Goal: Task Accomplishment & Management: Manage account settings

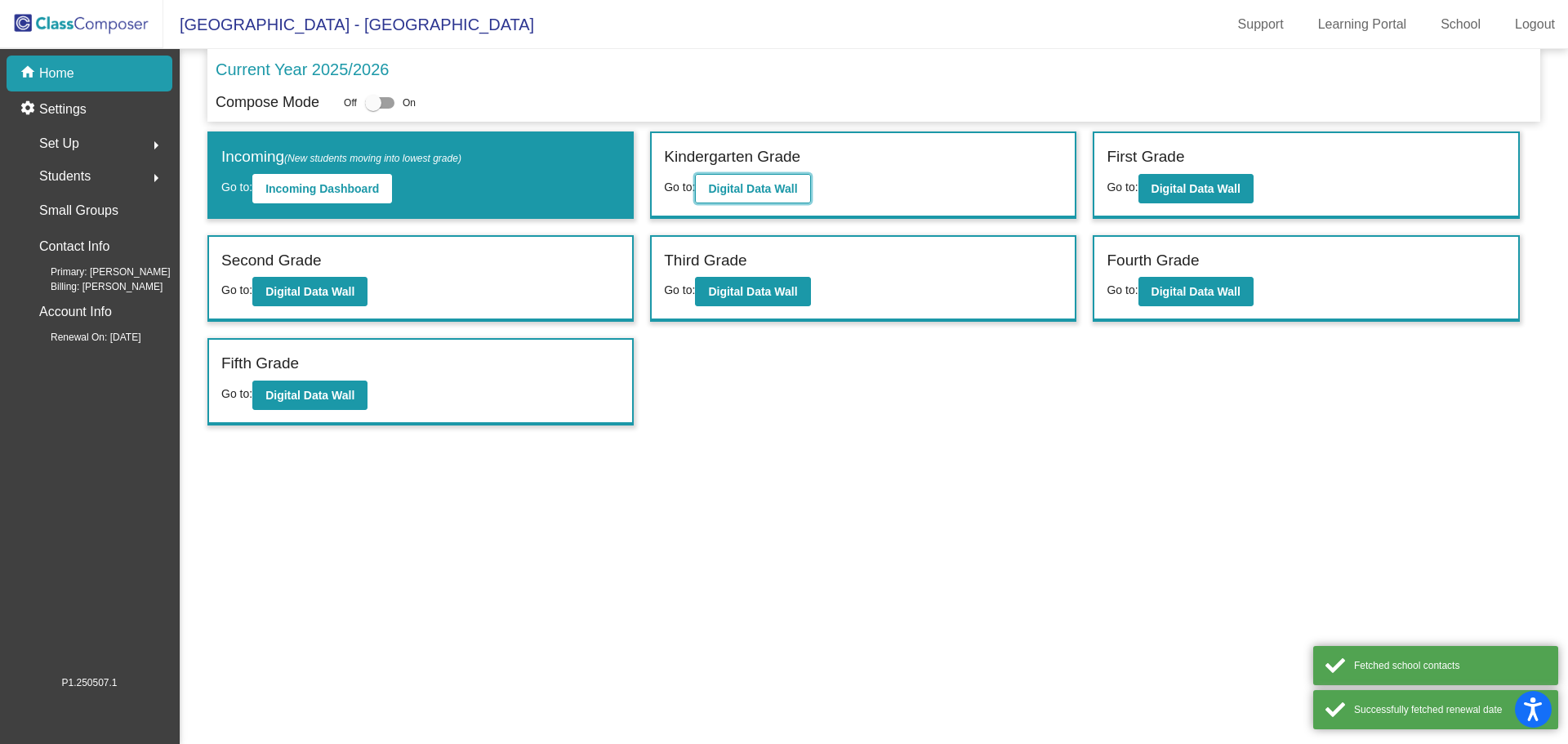
click at [779, 193] on b "Digital Data Wall" at bounding box center [753, 189] width 89 height 14
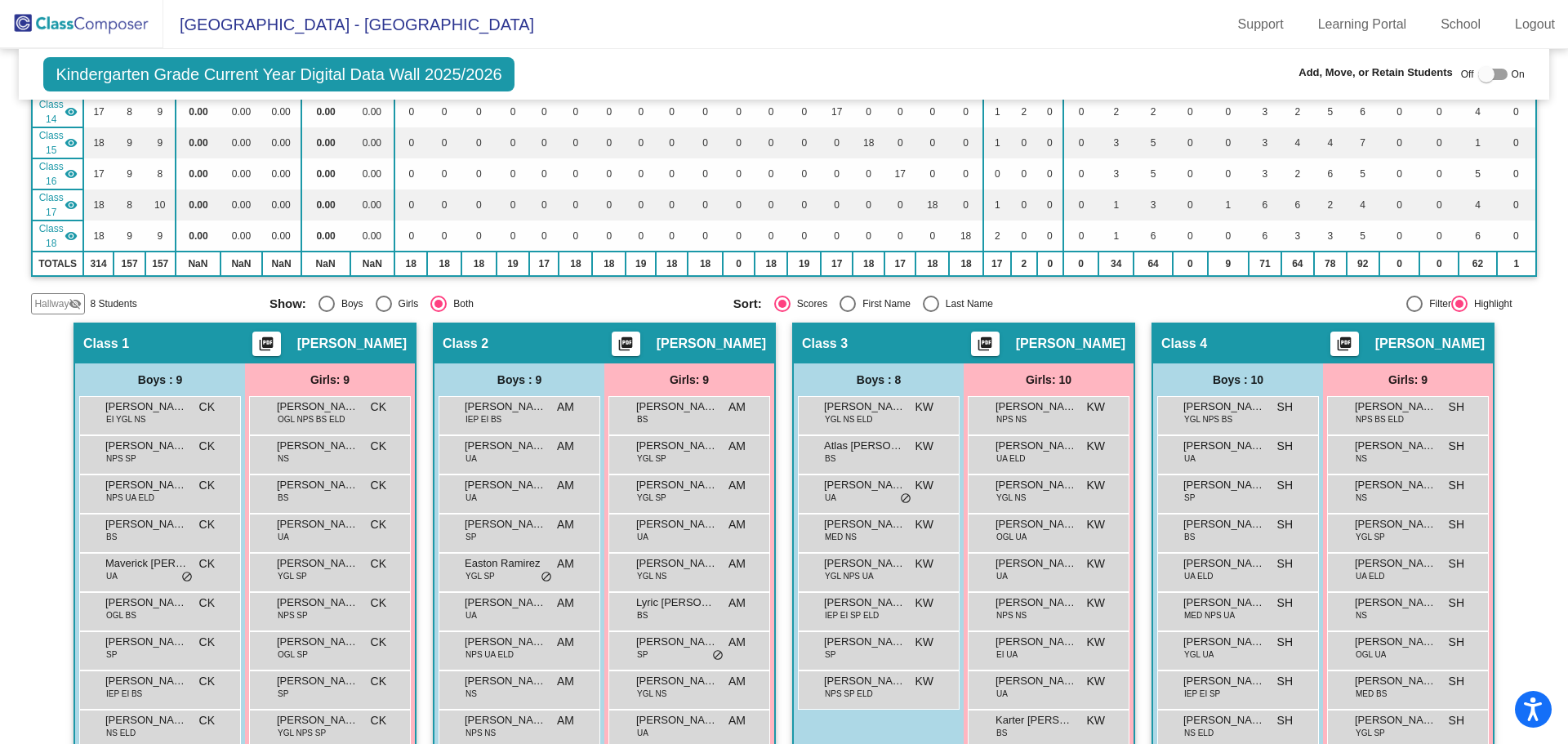
scroll to position [81, 0]
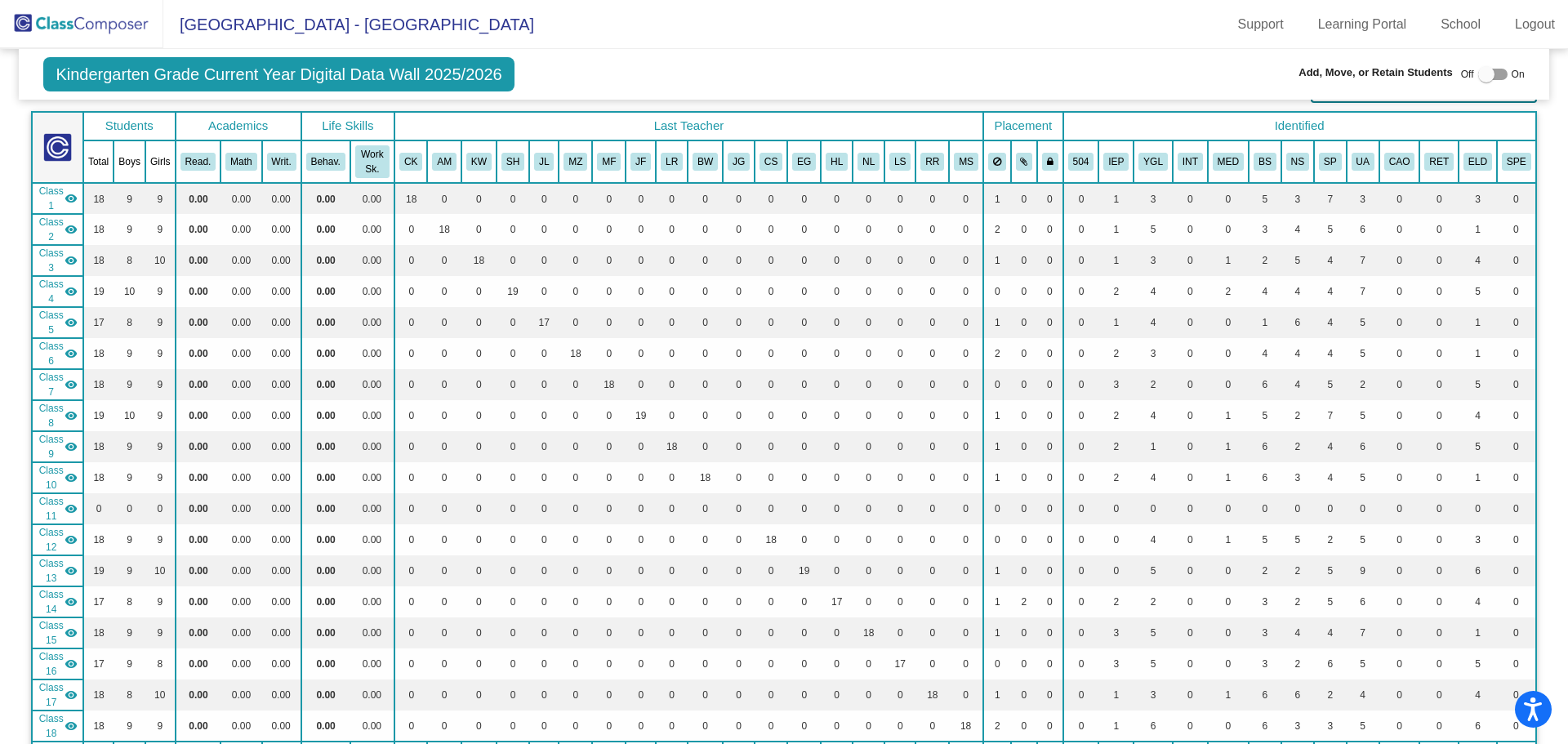
click at [79, 199] on td "Class 1 visibility" at bounding box center [57, 198] width 51 height 31
click at [75, 199] on mat-icon "visibility_off" at bounding box center [72, 198] width 14 height 14
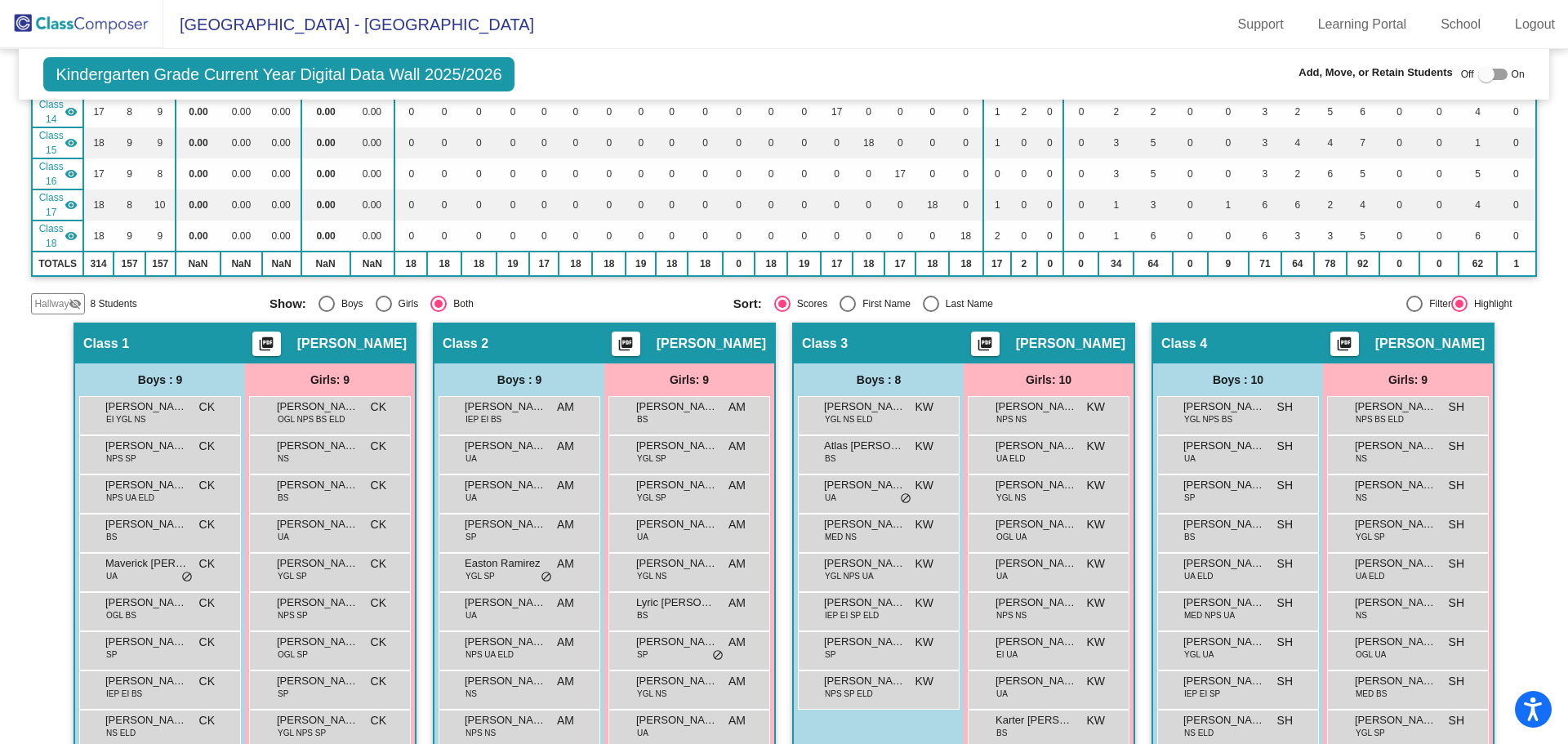
scroll to position [735, 0]
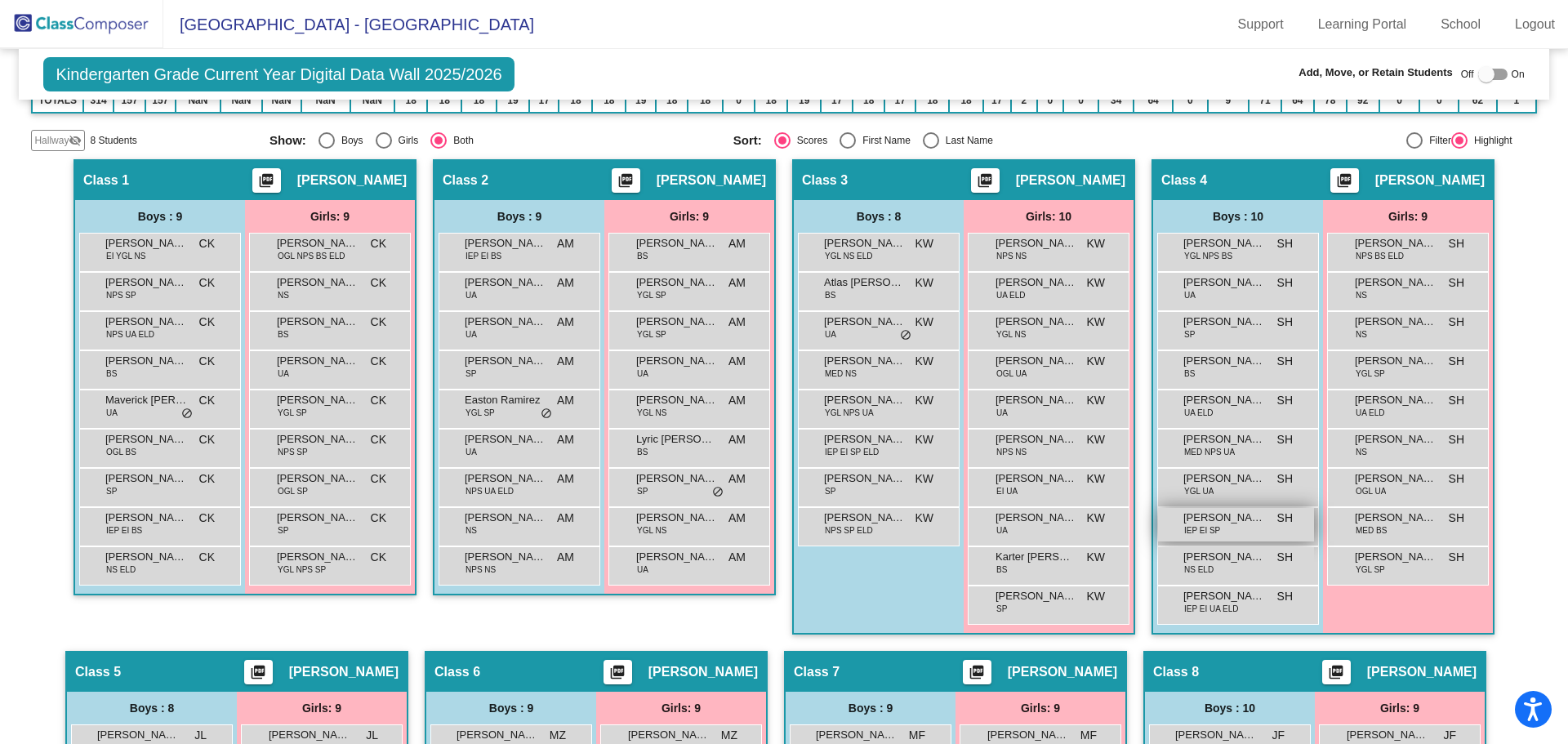
click at [1292, 522] on div "[PERSON_NAME] IEP EI SP SH lock do_not_disturb_alt" at bounding box center [1236, 524] width 156 height 34
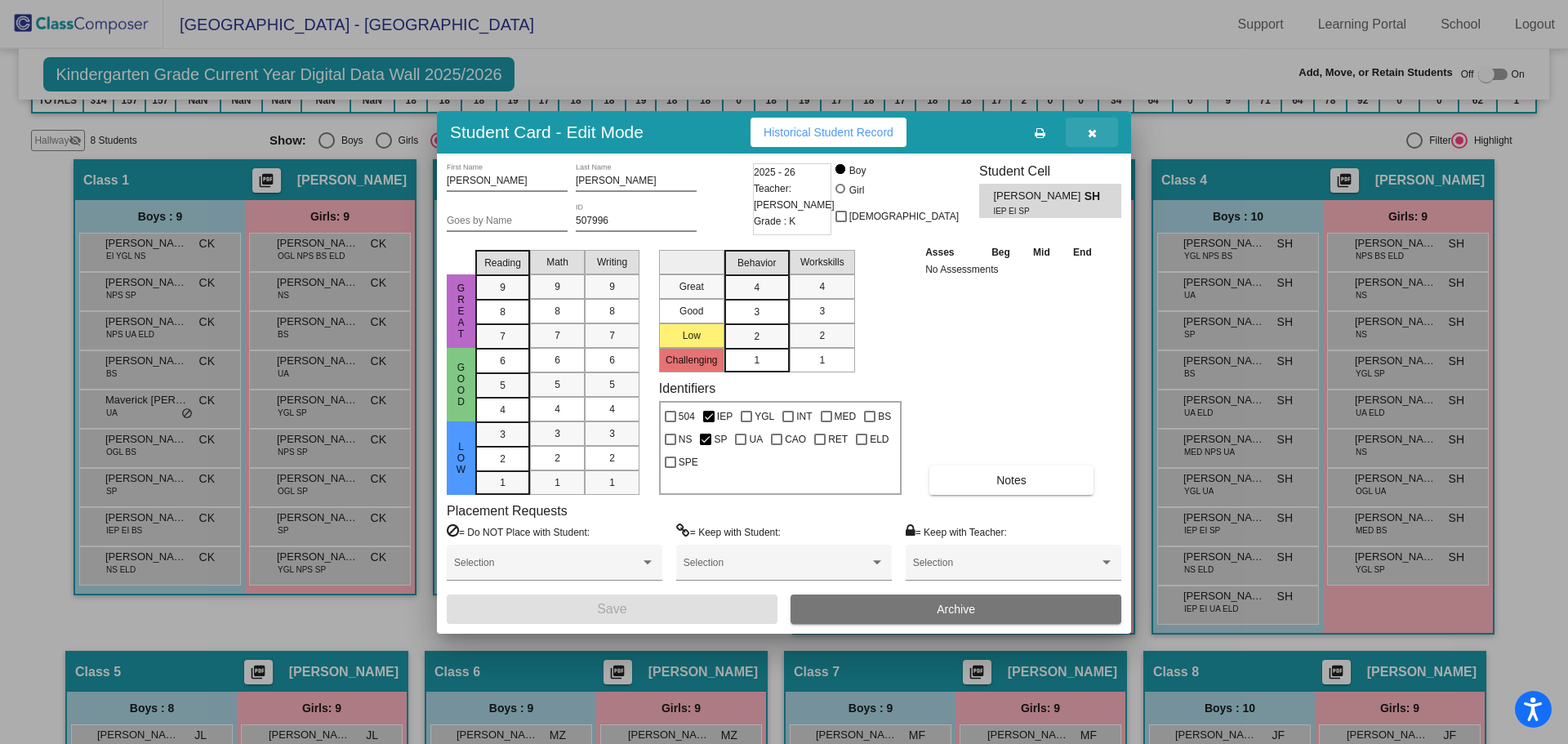
click at [1102, 130] on button "button" at bounding box center [1092, 133] width 52 height 29
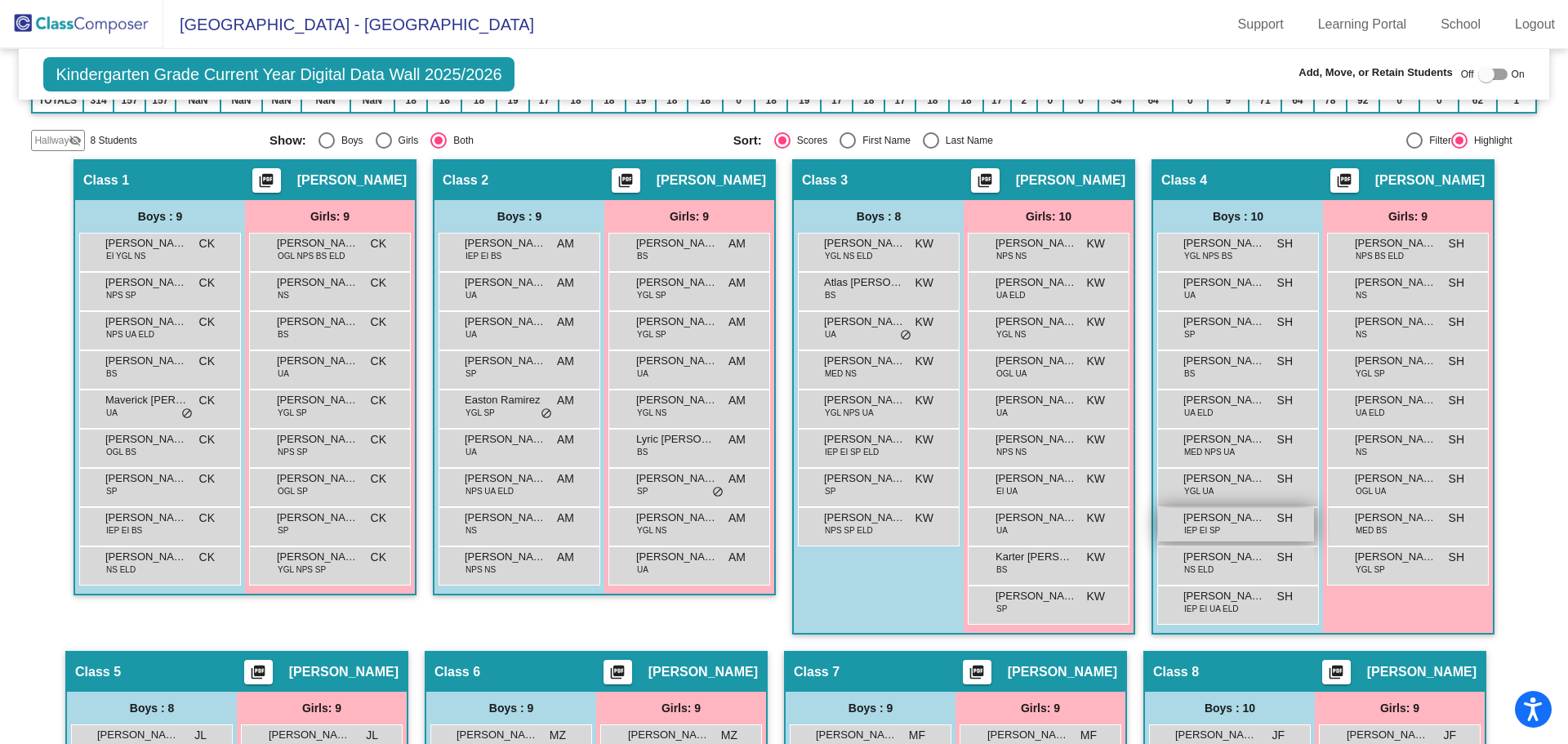
click at [1222, 522] on span "[PERSON_NAME]" at bounding box center [1225, 518] width 81 height 16
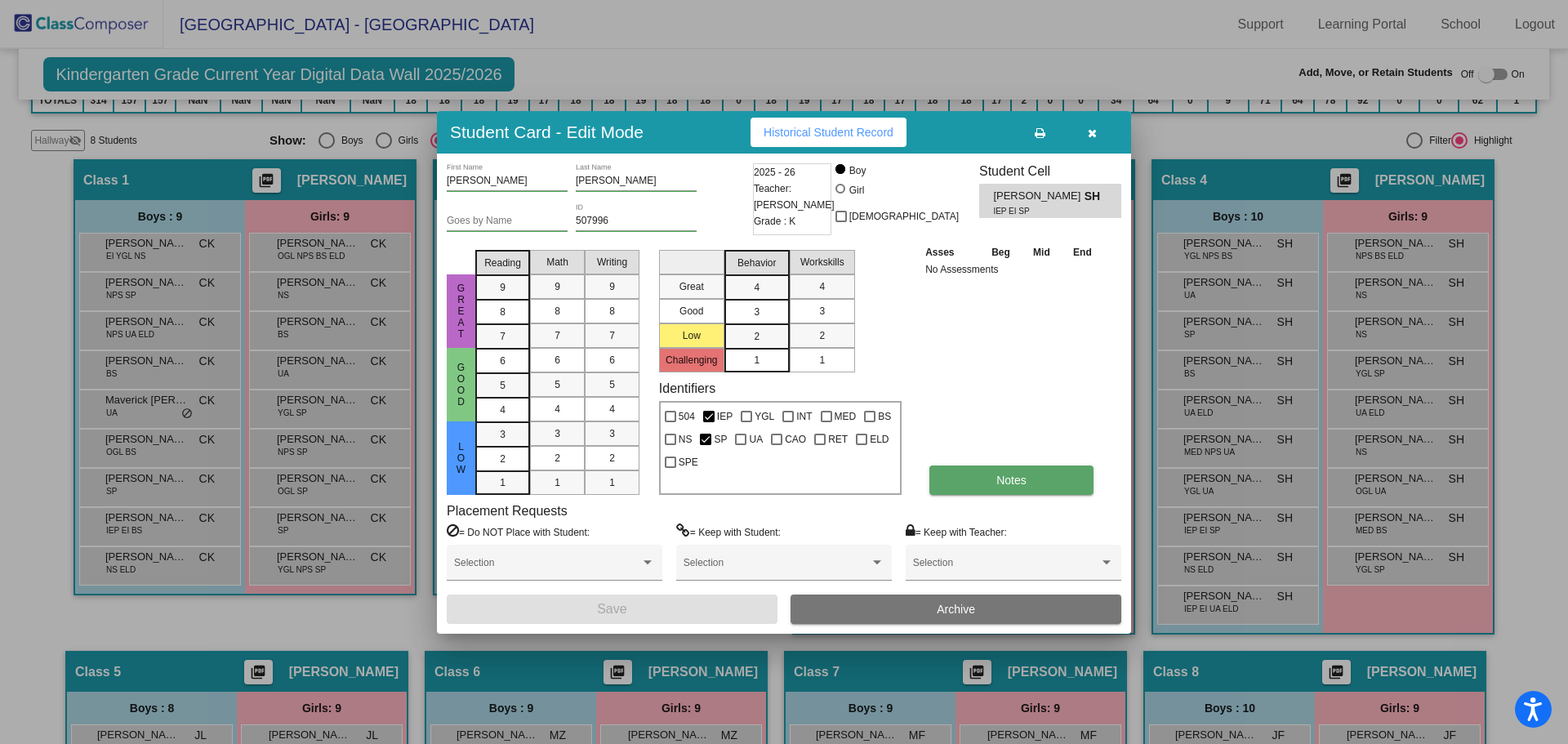
click at [959, 486] on button "Notes" at bounding box center [1012, 480] width 164 height 29
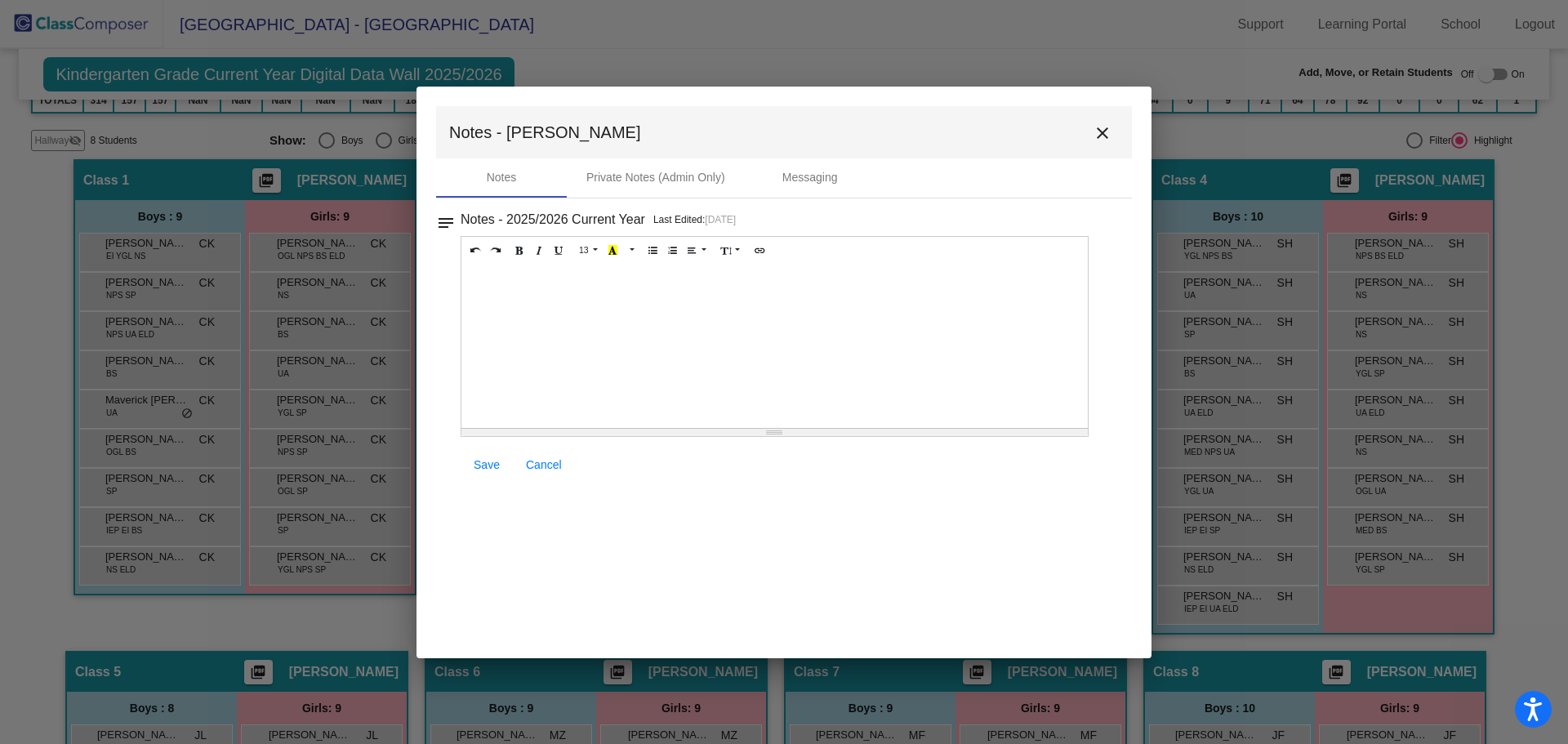
click at [572, 376] on div at bounding box center [775, 346] width 627 height 164
click at [473, 466] on link "Save" at bounding box center [487, 464] width 52 height 29
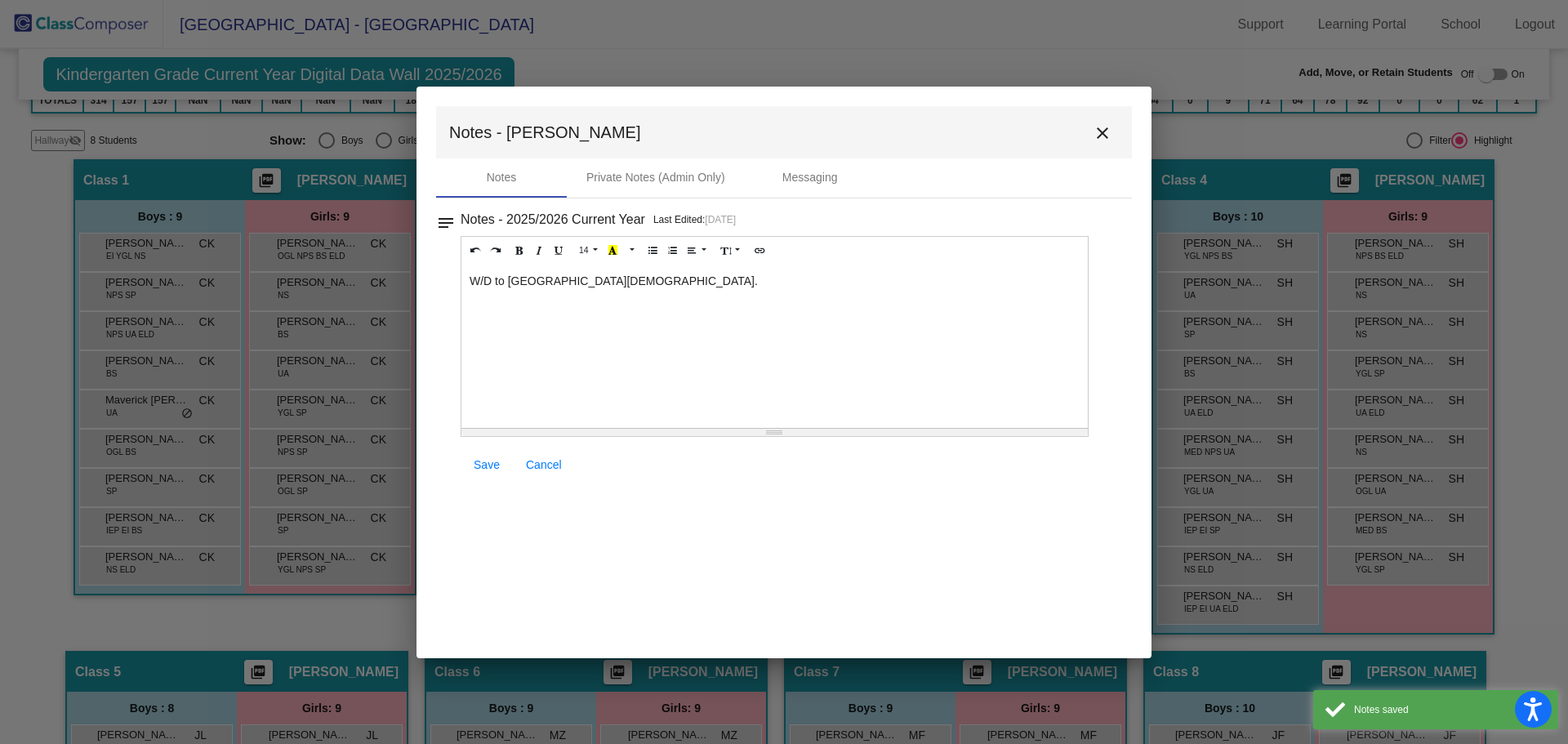
click at [1105, 138] on mat-icon "close" at bounding box center [1103, 134] width 19 height 19
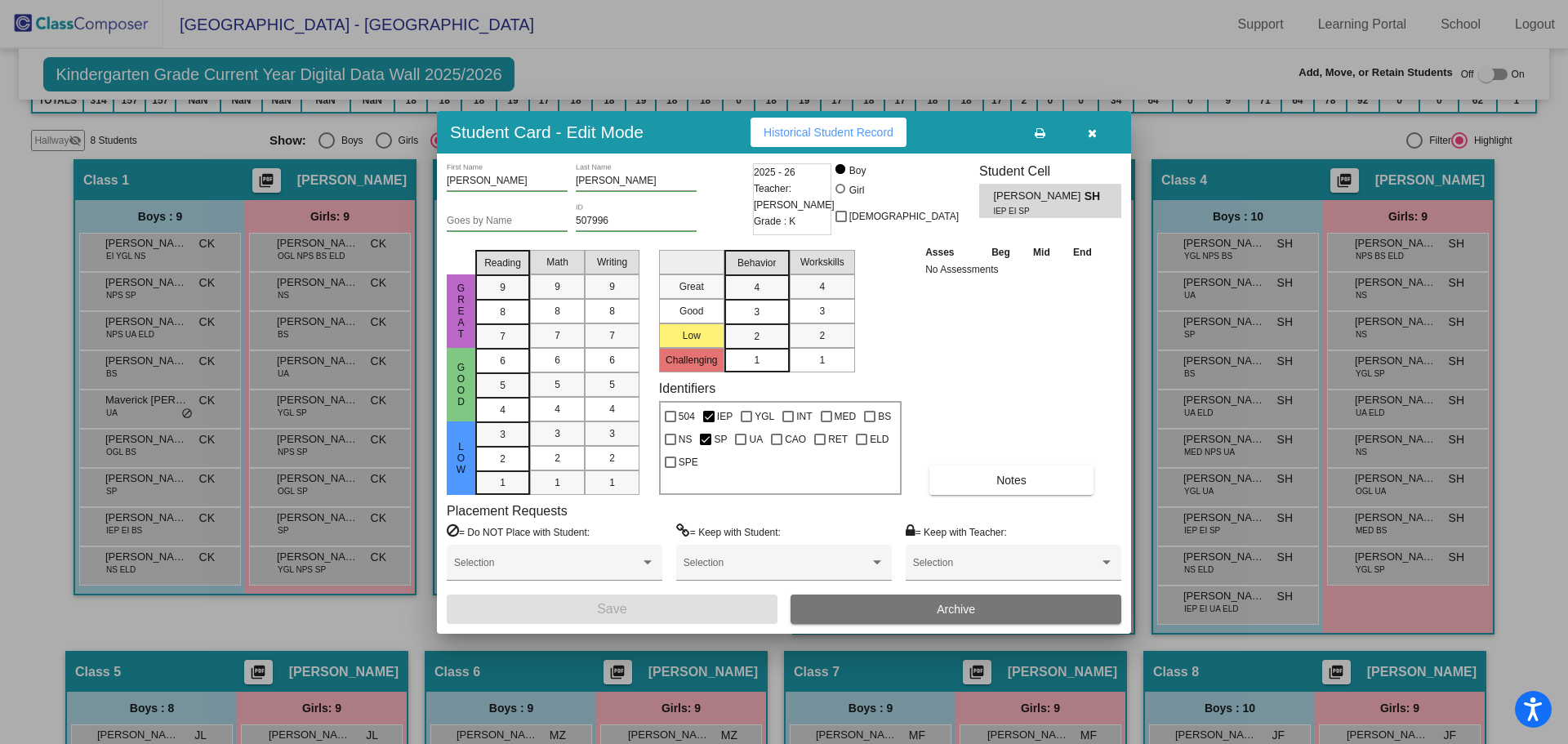
click at [980, 602] on button "Archive" at bounding box center [956, 610] width 331 height 29
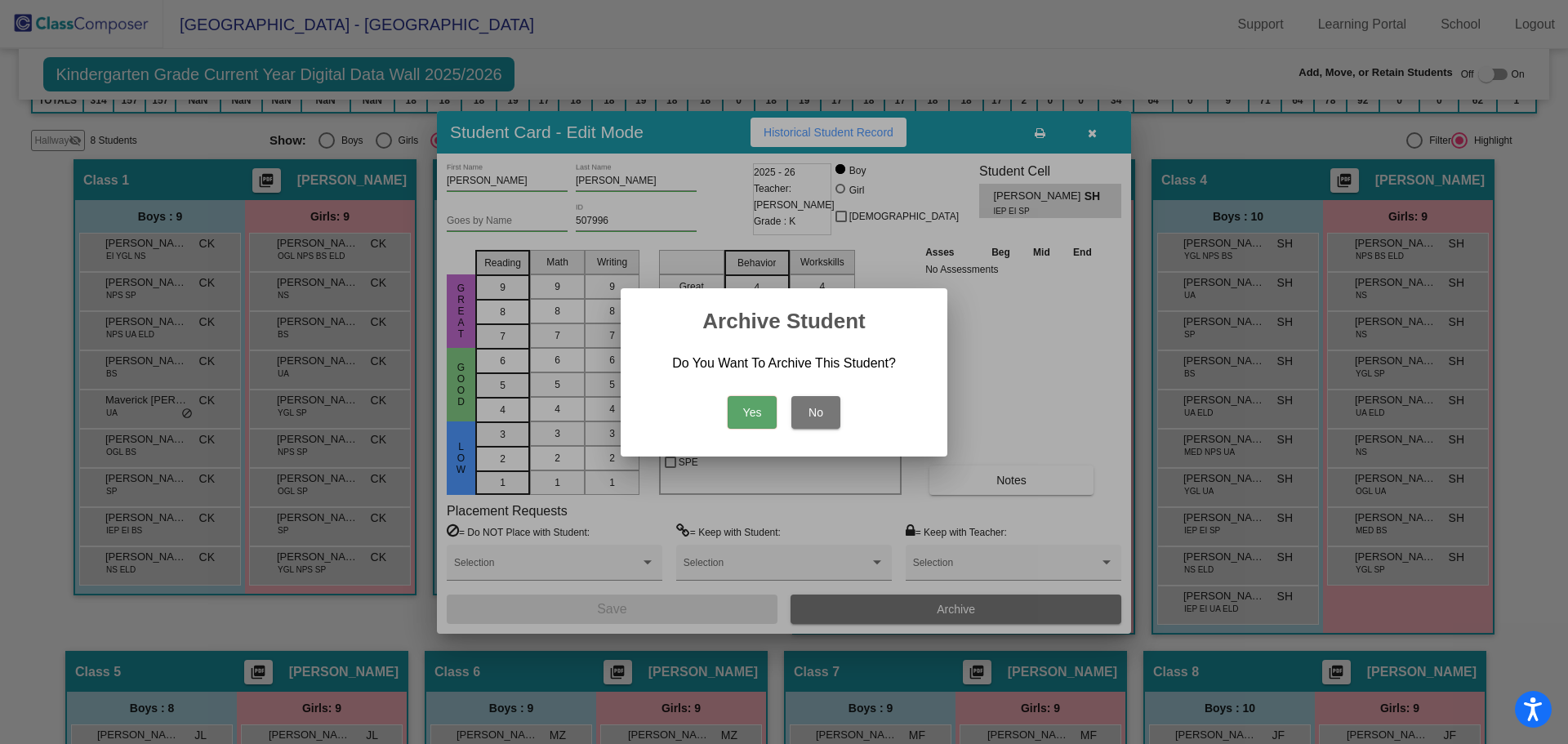
click at [750, 406] on button "Yes" at bounding box center [752, 413] width 49 height 33
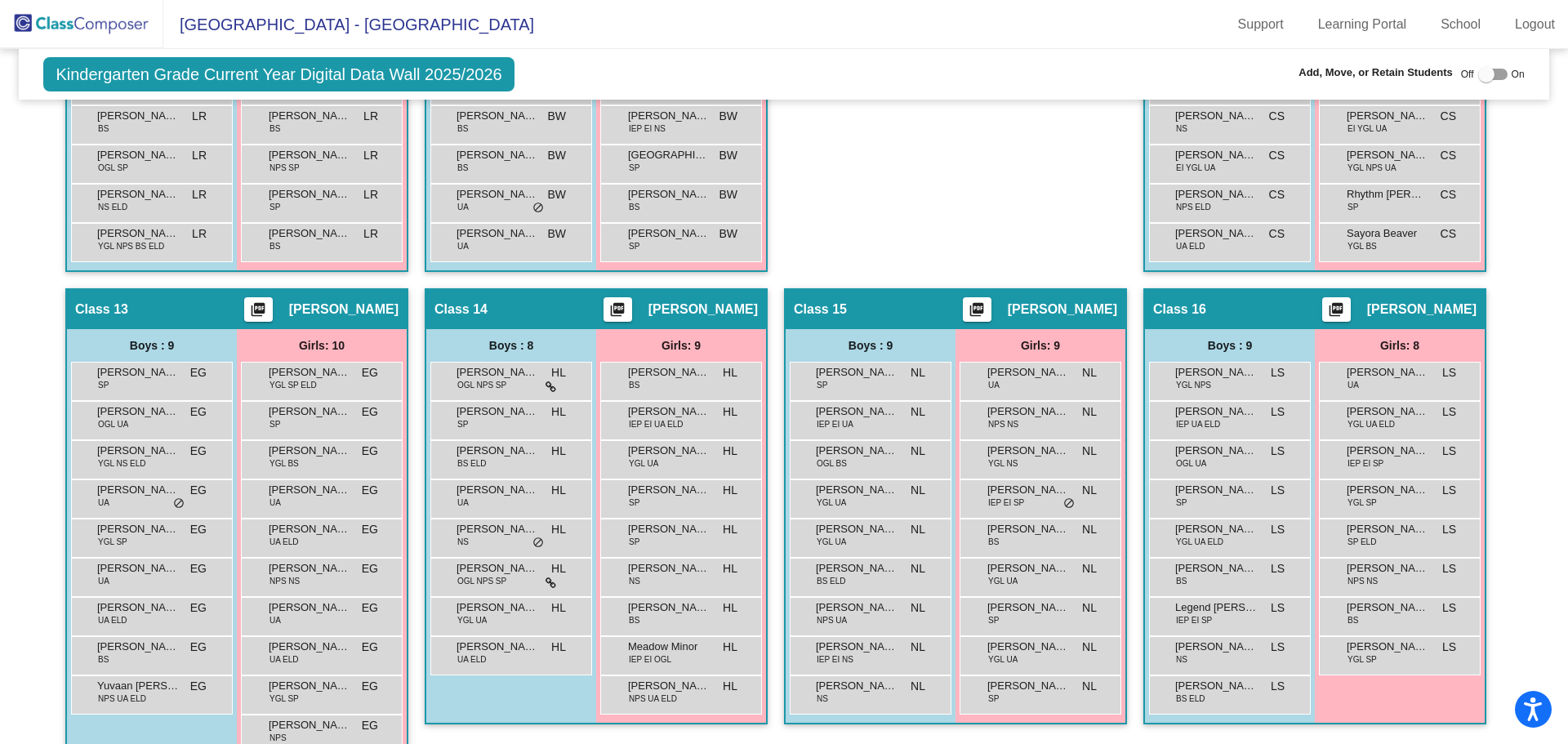
scroll to position [2206, 0]
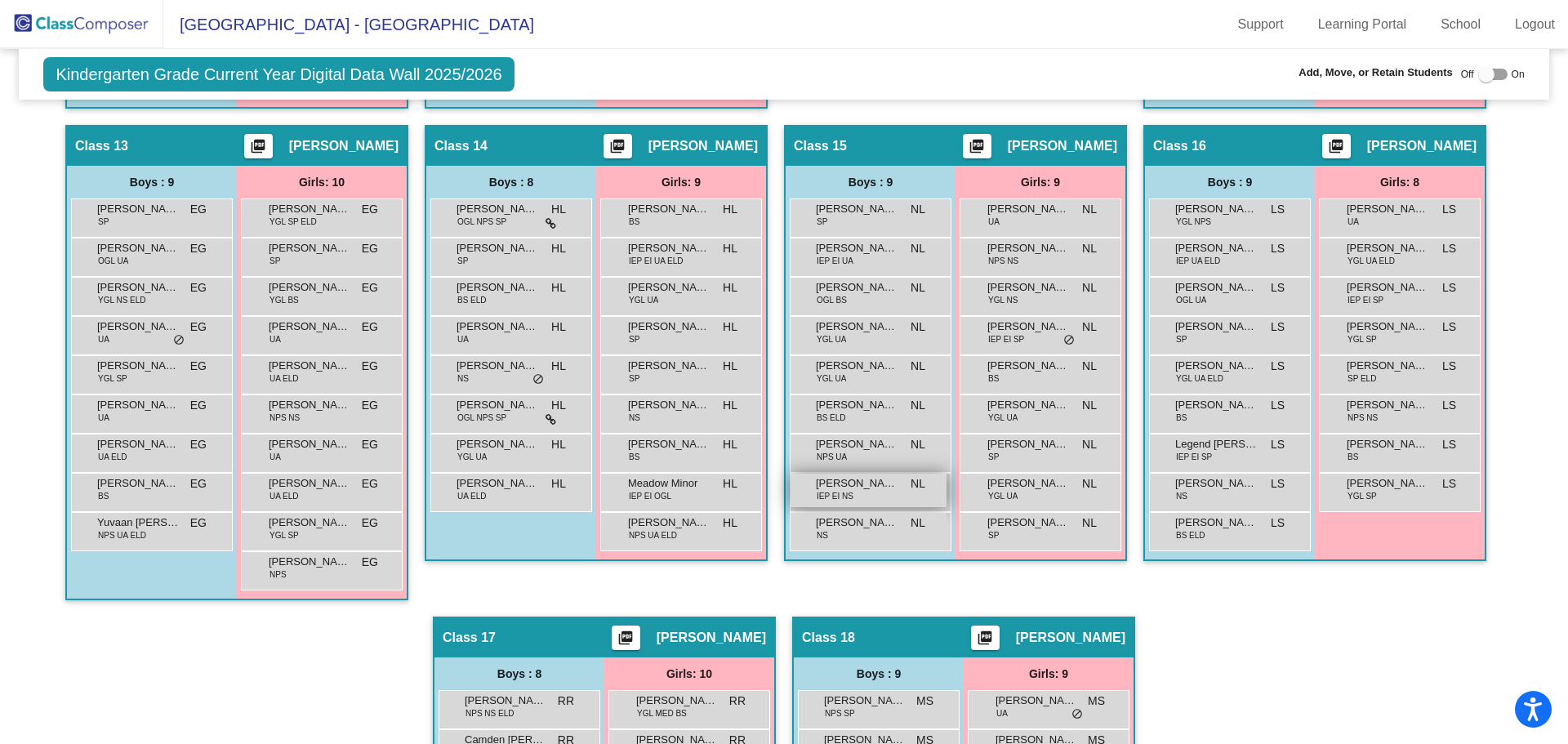
click at [822, 486] on span "[PERSON_NAME][US_STATE]" at bounding box center [857, 484] width 81 height 16
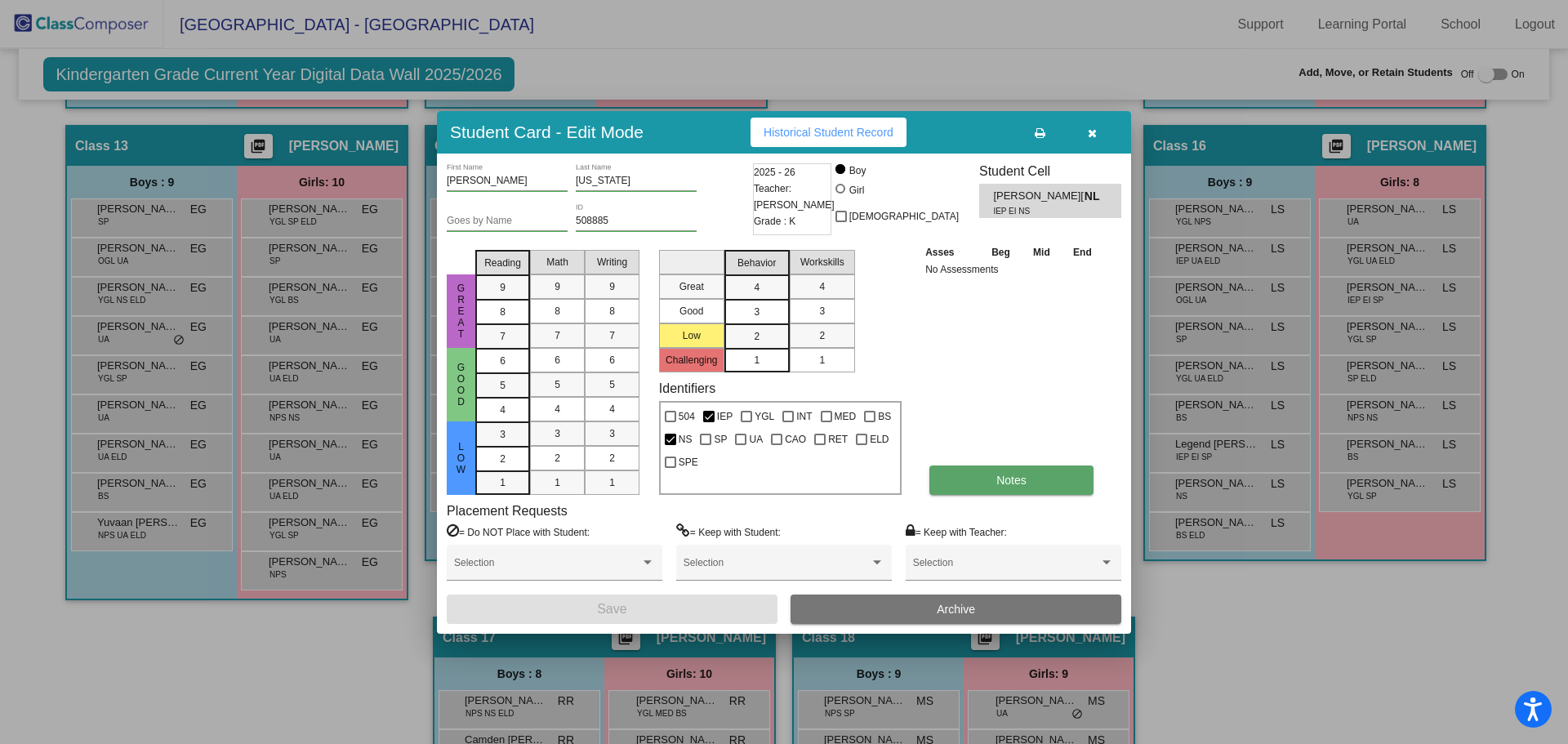
click at [959, 485] on button "Notes" at bounding box center [1012, 480] width 164 height 29
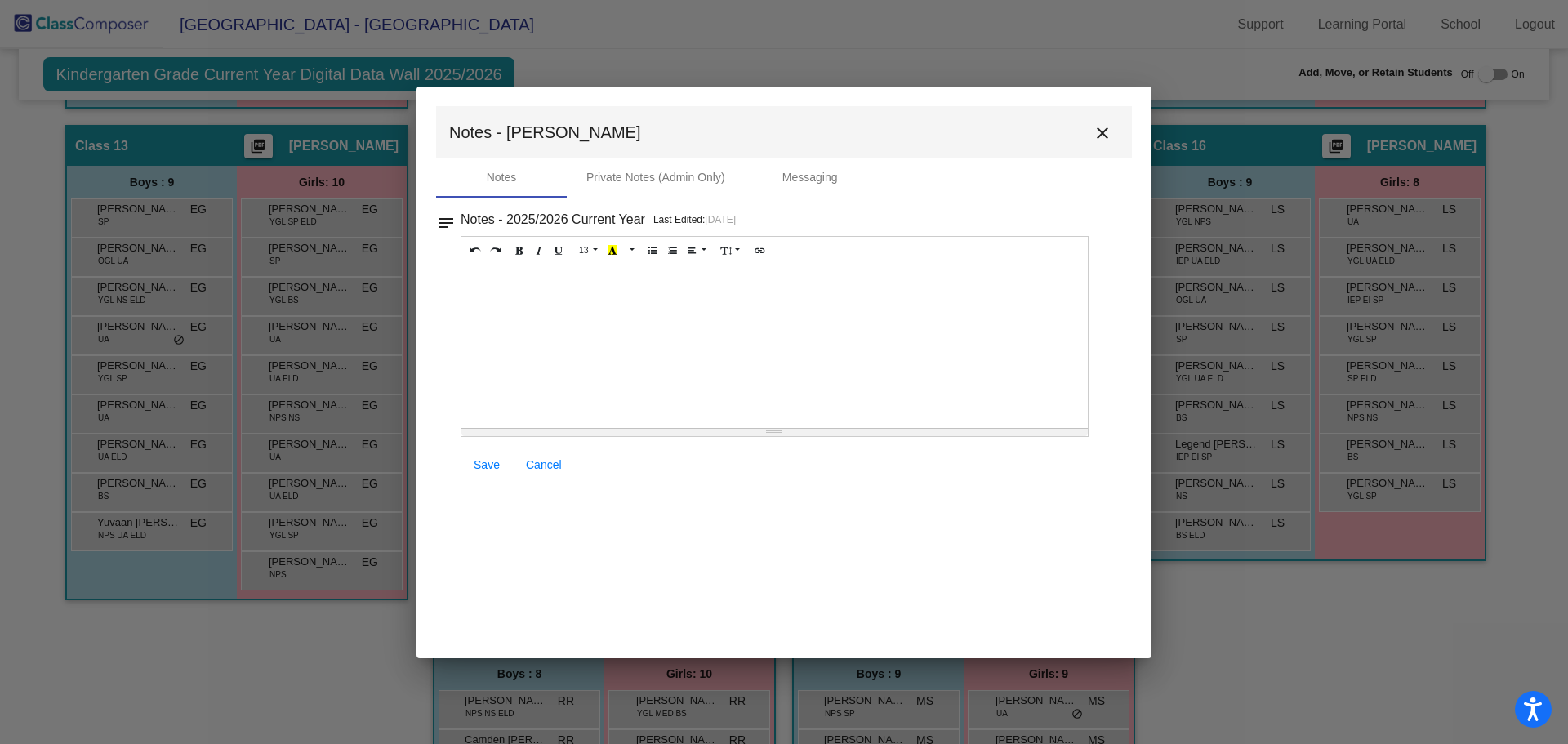
click at [551, 349] on div at bounding box center [775, 346] width 627 height 164
click at [491, 466] on span "Save" at bounding box center [487, 465] width 26 height 14
click at [1087, 131] on button "close" at bounding box center [1103, 133] width 33 height 33
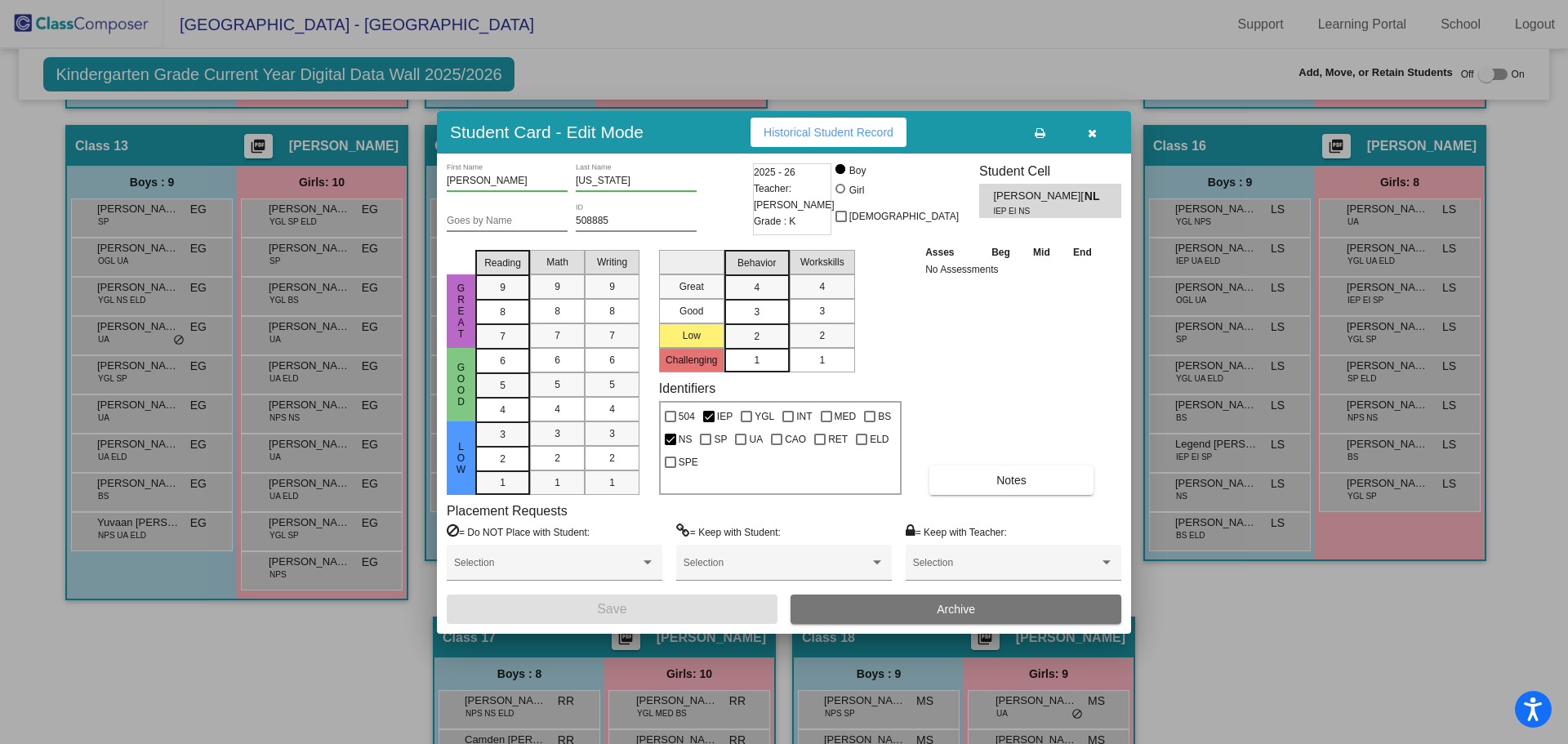
click at [1098, 132] on button "button" at bounding box center [1092, 133] width 52 height 29
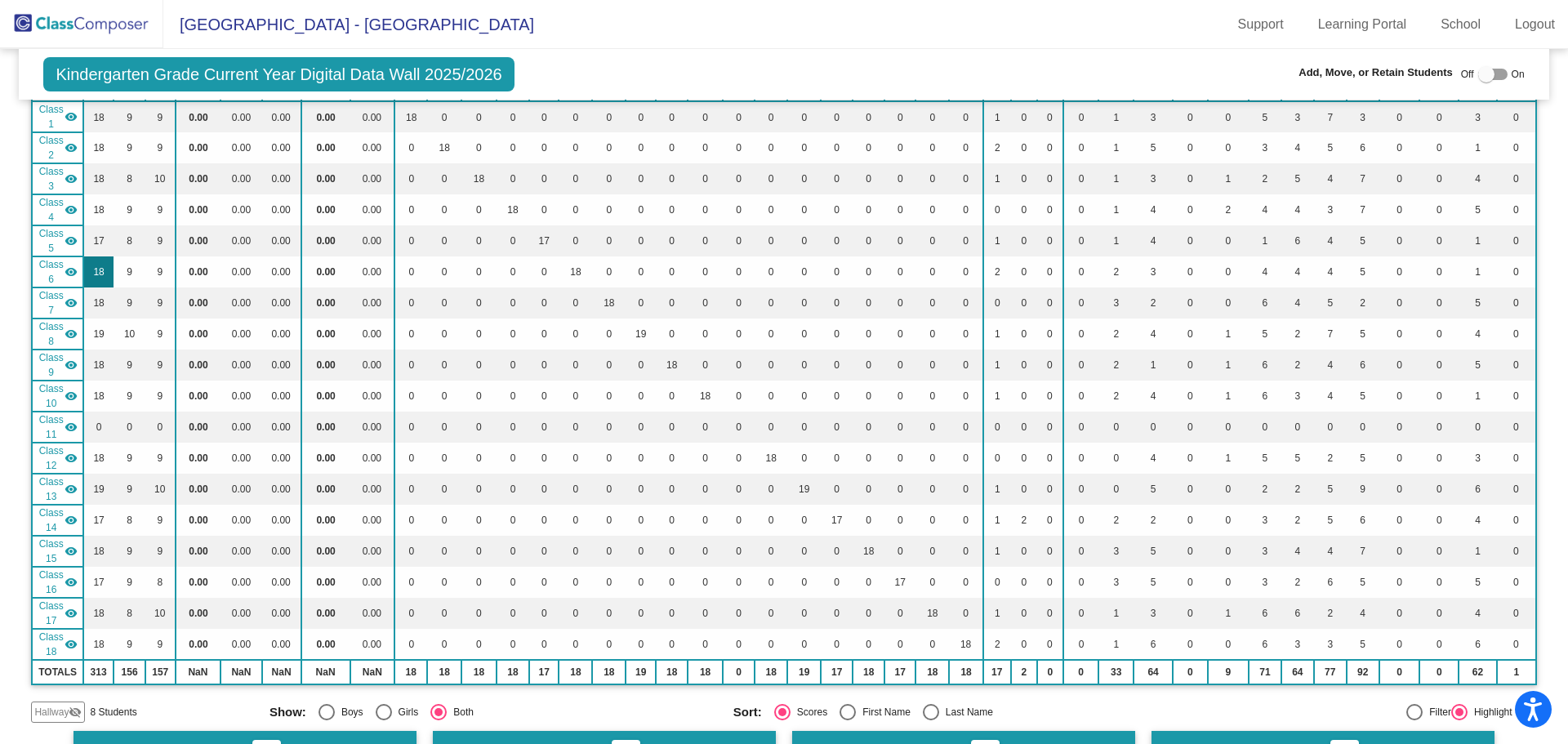
scroll to position [245, 0]
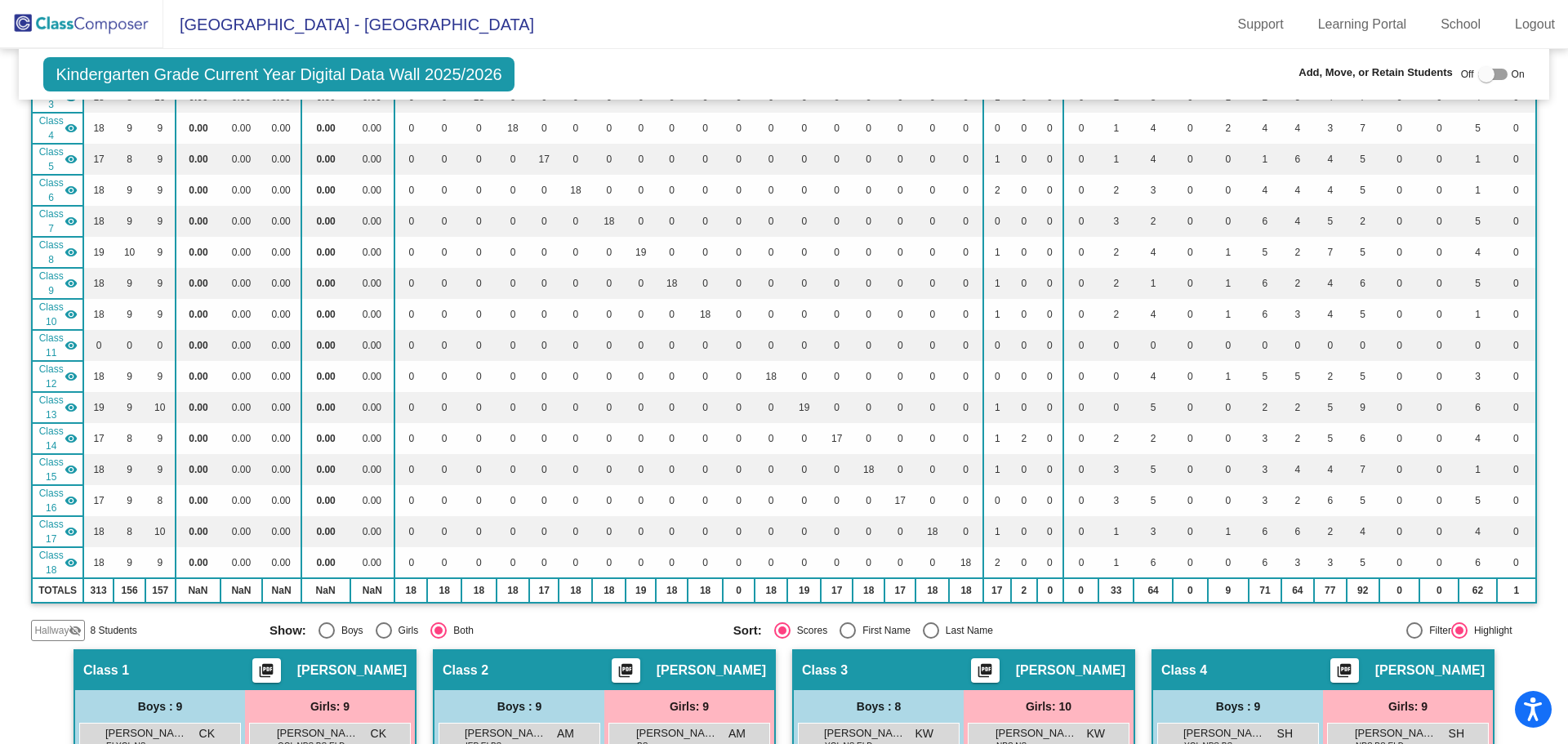
click at [79, 628] on mat-icon "visibility_off" at bounding box center [75, 631] width 14 height 14
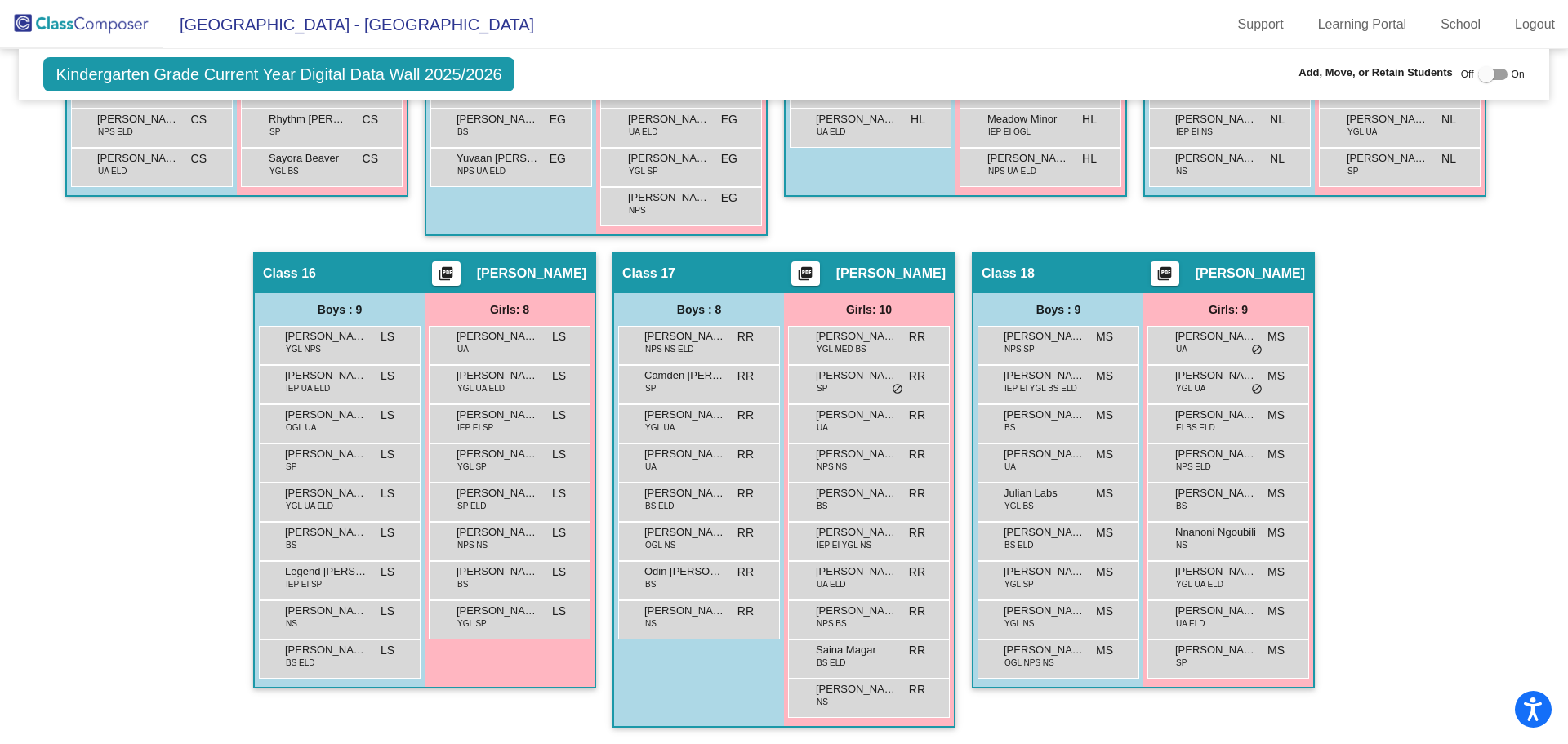
scroll to position [2080, 0]
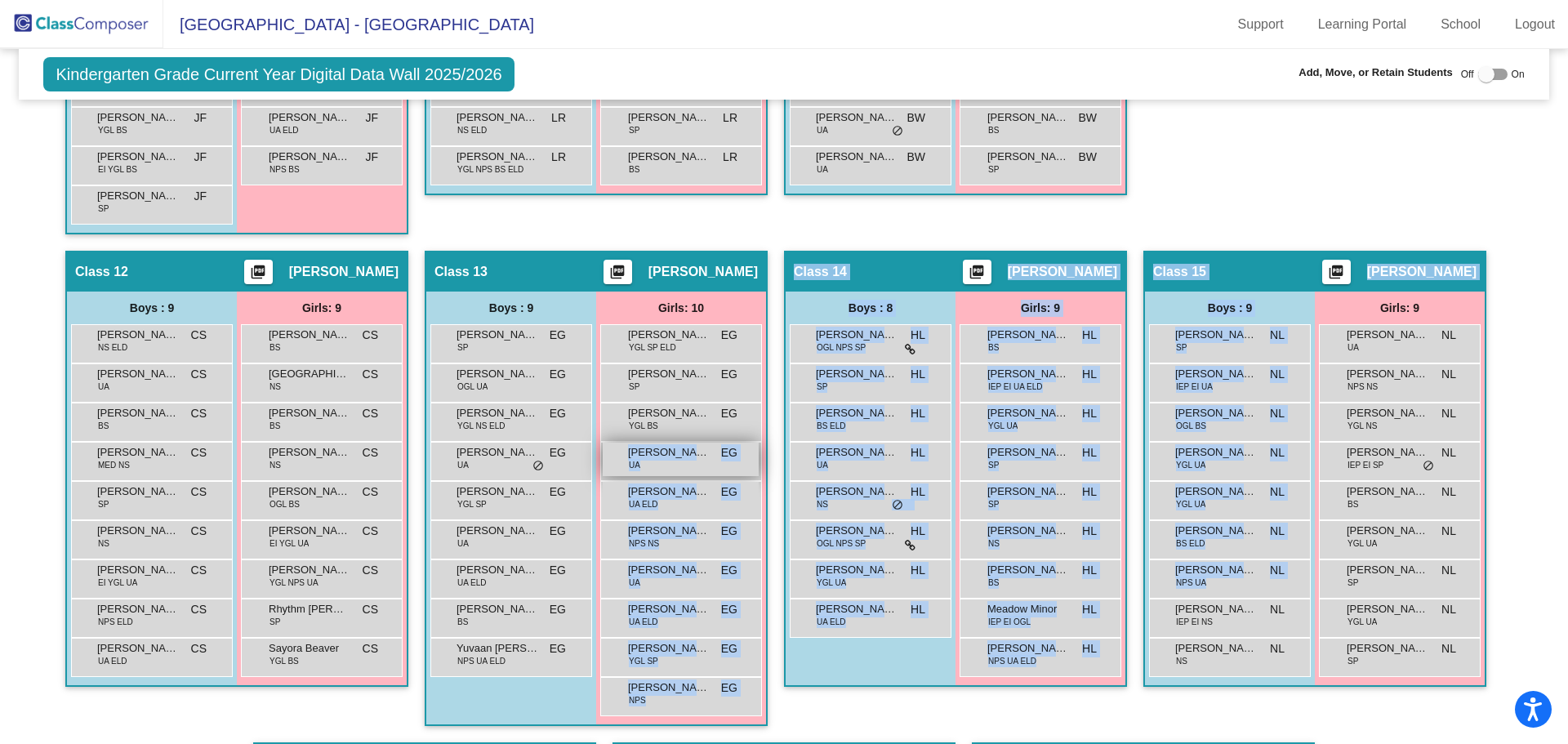
drag, startPoint x: 1166, startPoint y: 611, endPoint x: 626, endPoint y: 471, distance: 557.9
click at [627, 472] on div "Hallway - Hallway Class picture_as_pdf Add Student First Name Last Name Student…" at bounding box center [784, 24] width 1505 height 2420
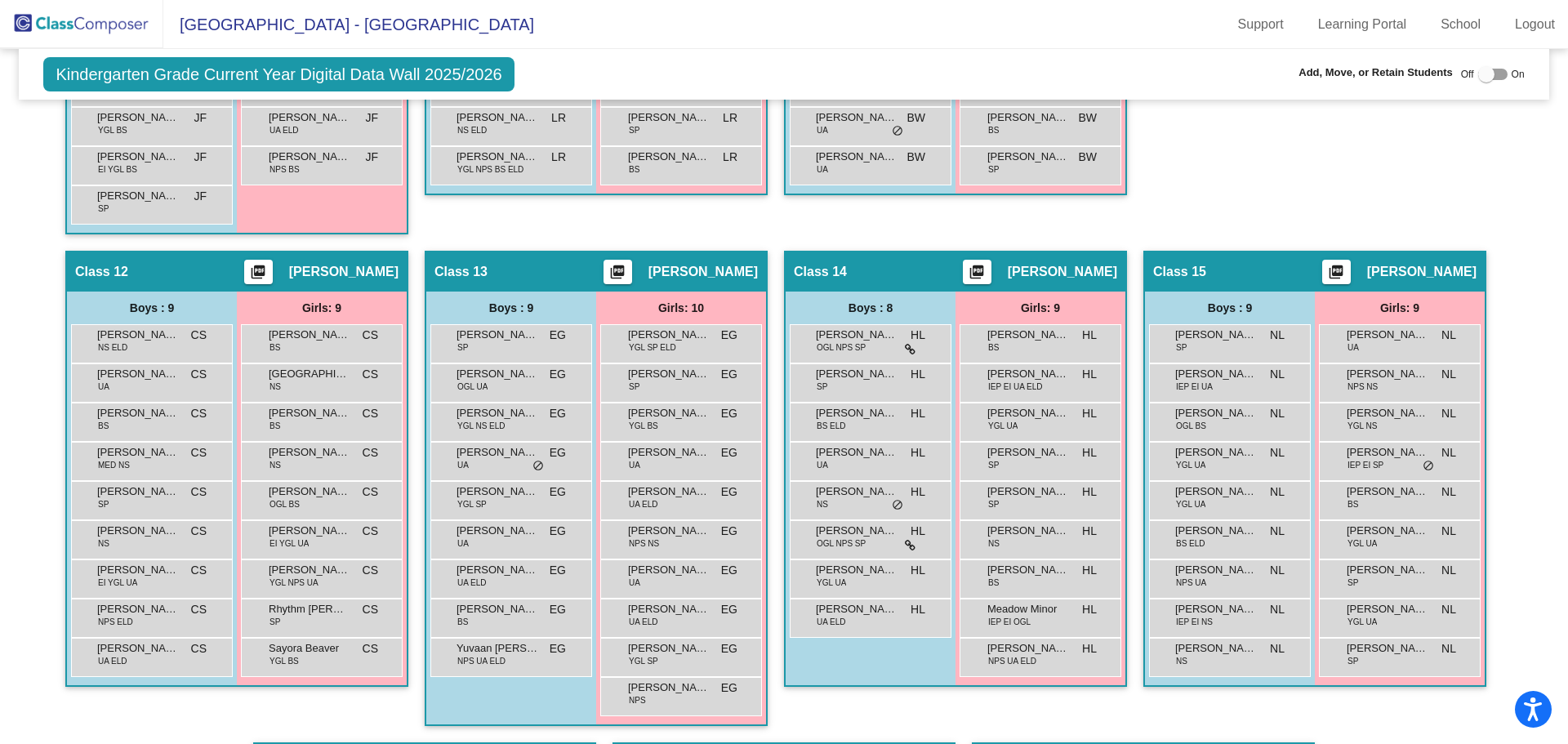
click at [1405, 202] on div "Class 11 - [PERSON_NAME] picture_as_pdf [PERSON_NAME] Add Student First Name La…" at bounding box center [1315, 5] width 343 height 491
click at [1479, 75] on div at bounding box center [1487, 74] width 16 height 16
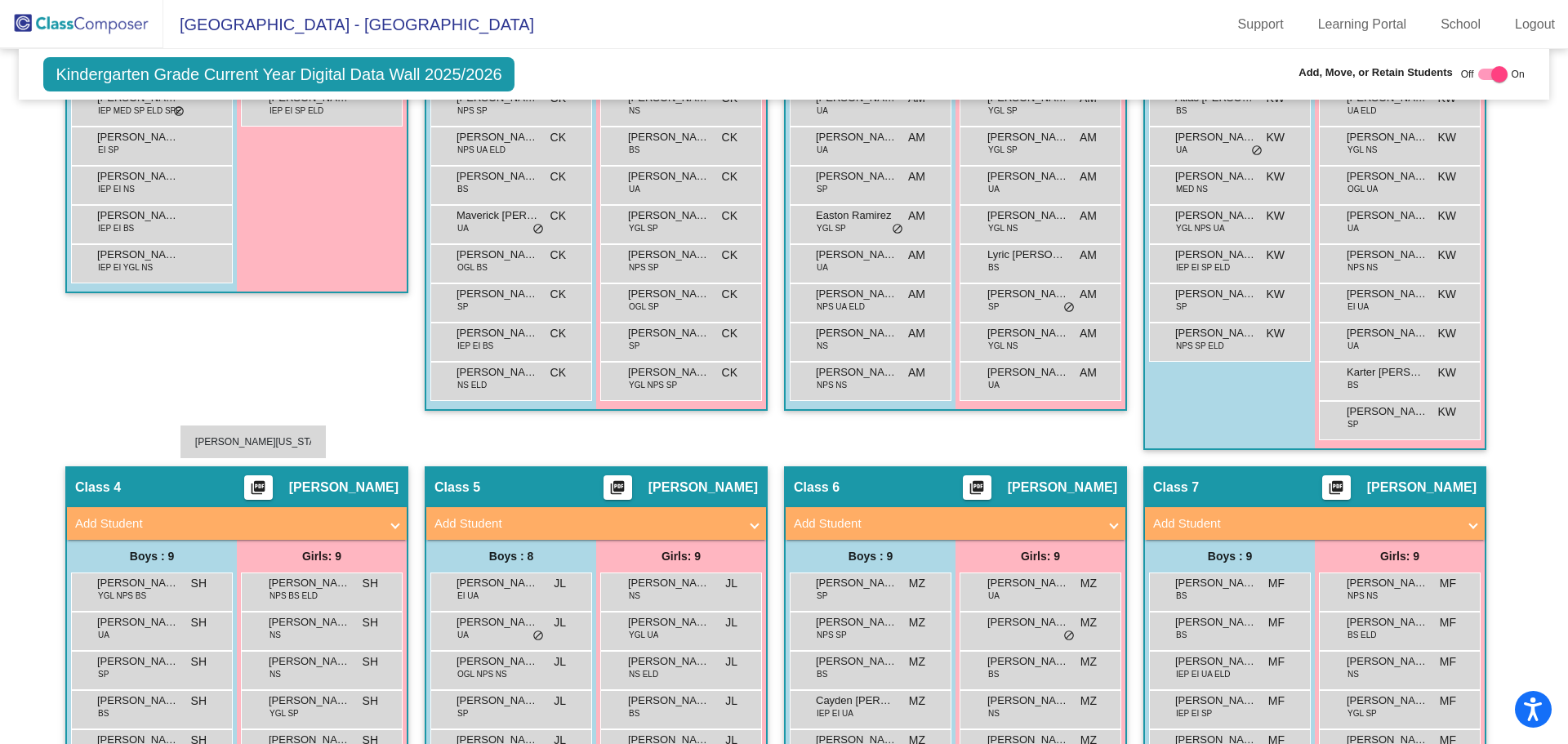
scroll to position [626, 0]
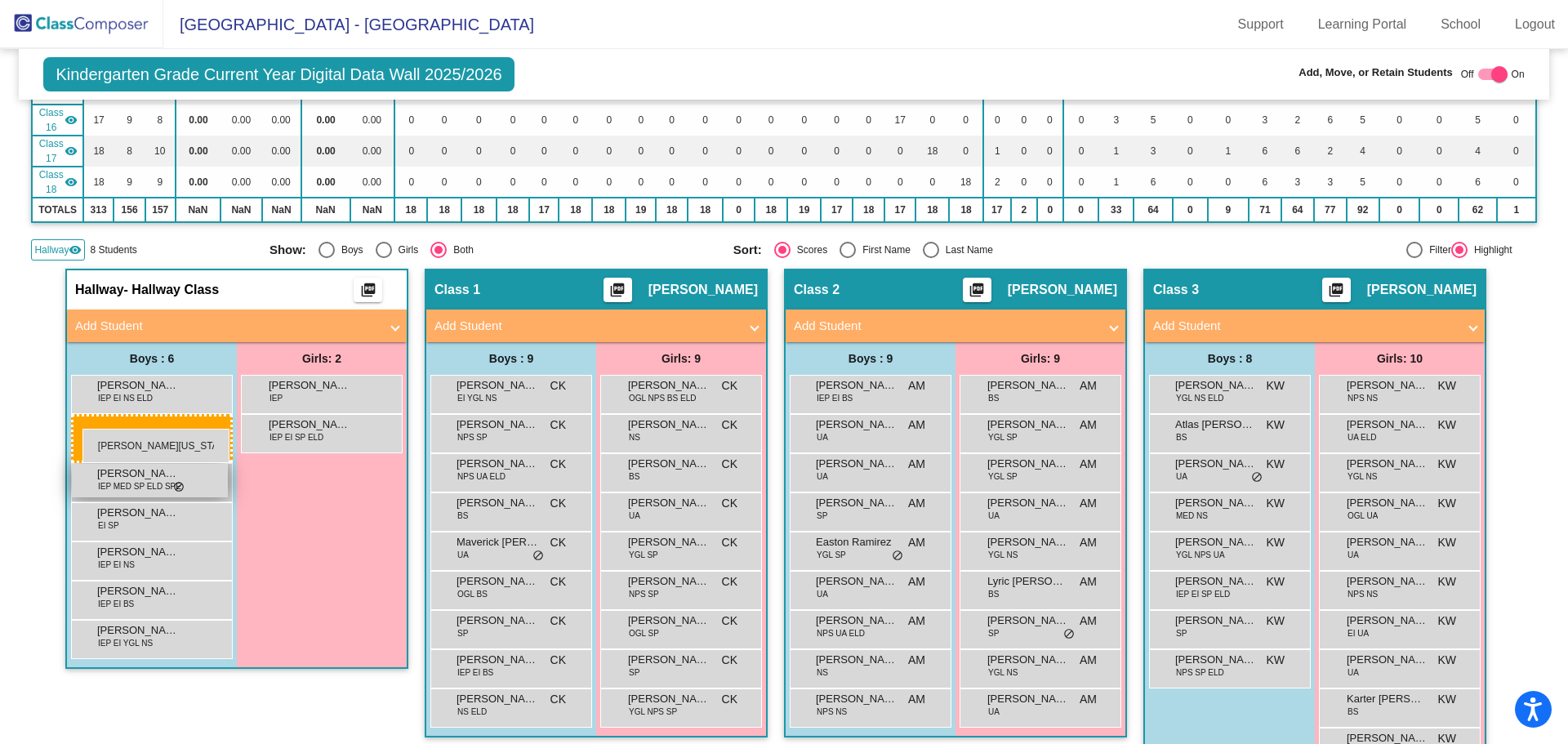
drag, startPoint x: 1217, startPoint y: 645, endPoint x: 81, endPoint y: 430, distance: 1156.2
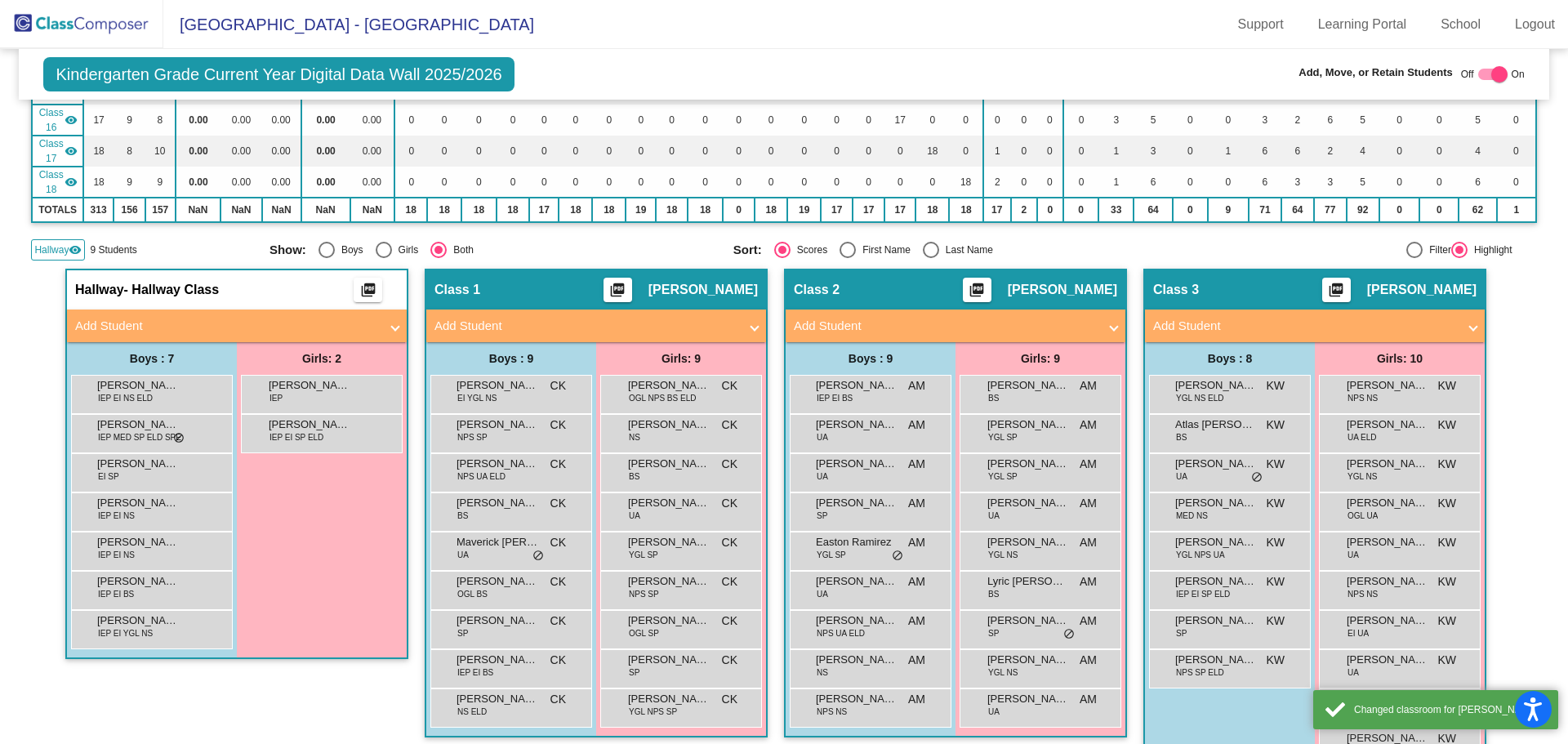
click at [323, 701] on div "Hallway - Hallway Class picture_as_pdf Add Student First Name Last Name Student…" at bounding box center [237, 531] width 343 height 524
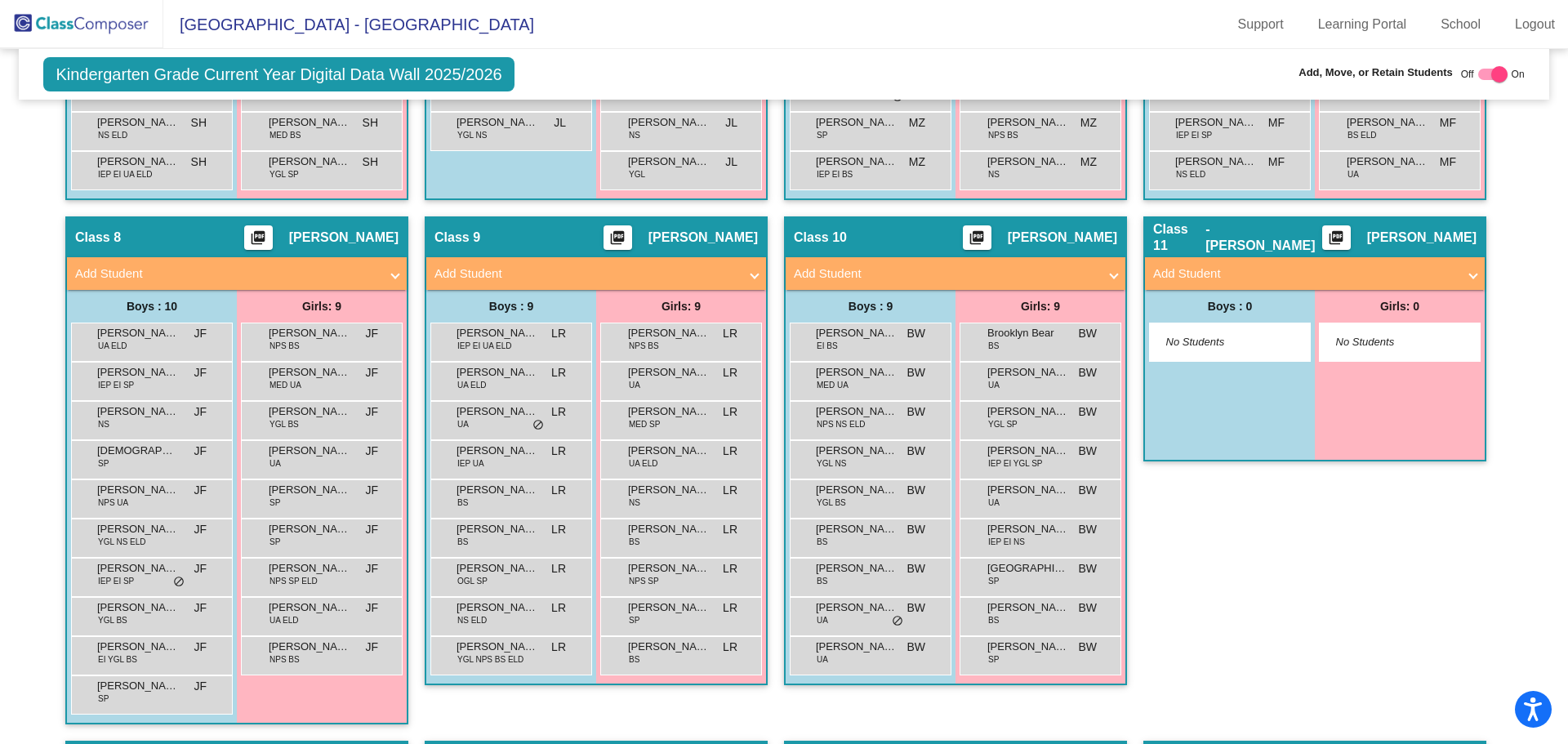
scroll to position [2178, 0]
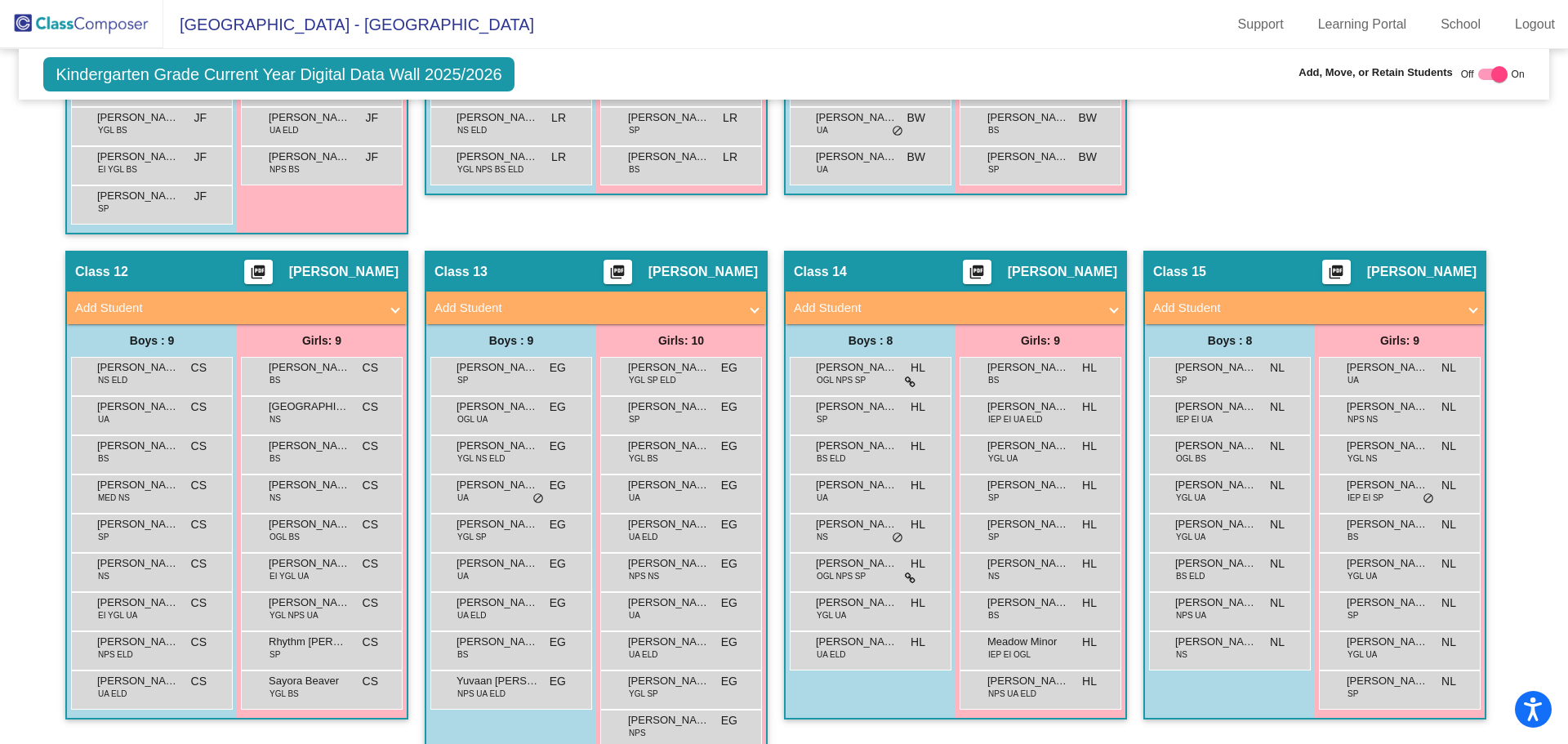
click at [1493, 73] on div at bounding box center [1499, 74] width 16 height 16
checkbox input "false"
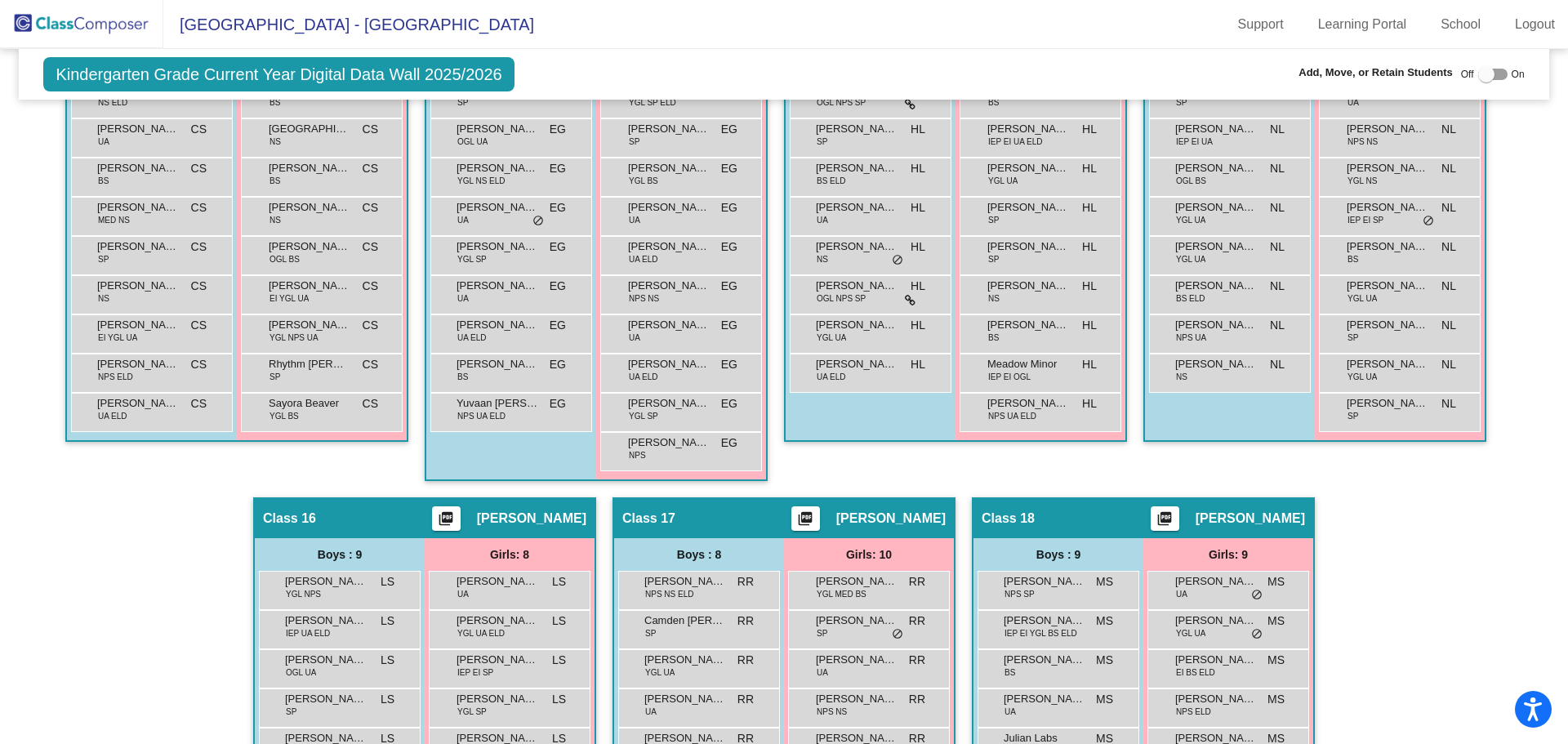
scroll to position [2080, 0]
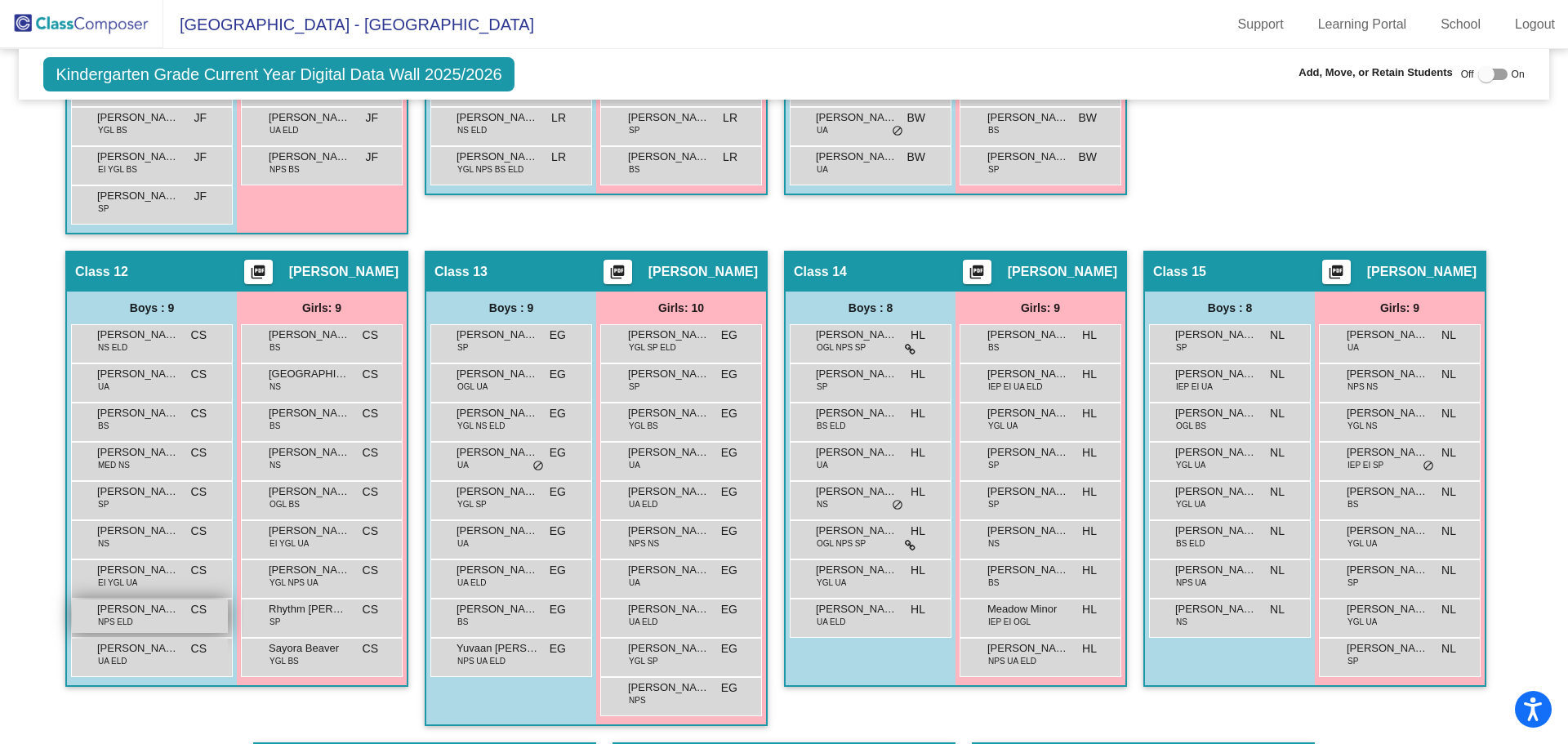
click at [165, 623] on div "[PERSON_NAME] [PERSON_NAME] NPS [PERSON_NAME] lock do_not_disturb_alt" at bounding box center [149, 616] width 156 height 34
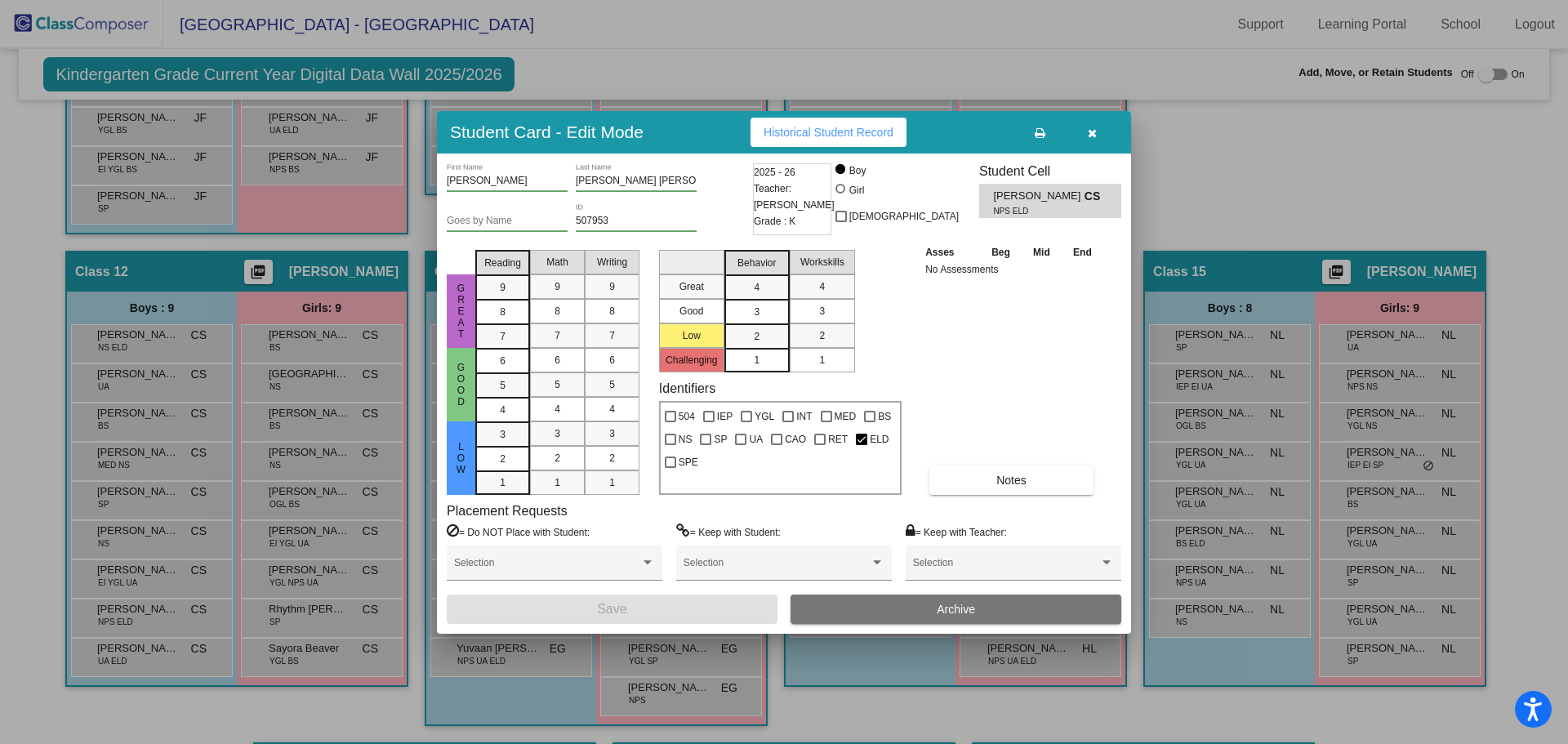
click at [1089, 139] on button "button" at bounding box center [1092, 133] width 52 height 29
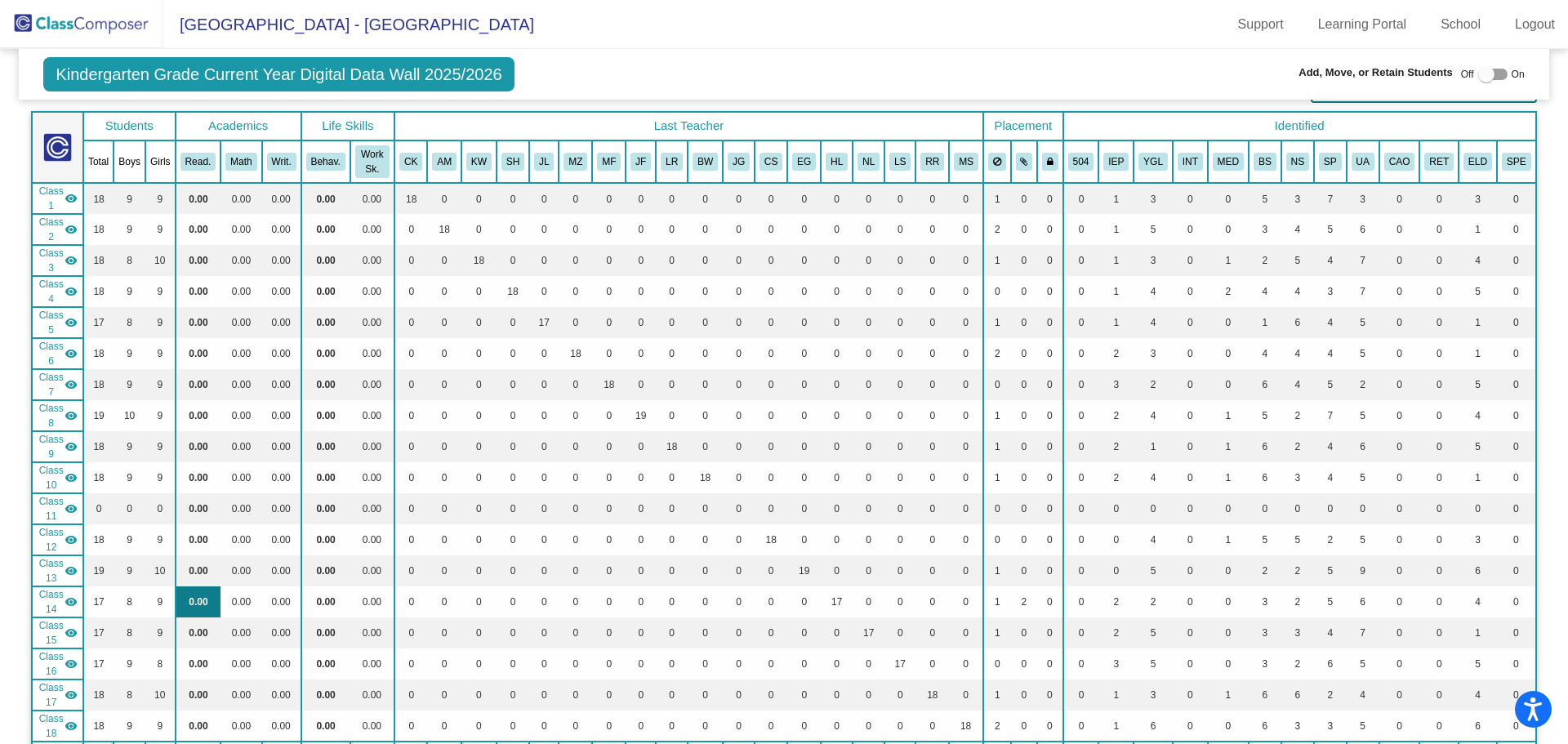
scroll to position [164, 0]
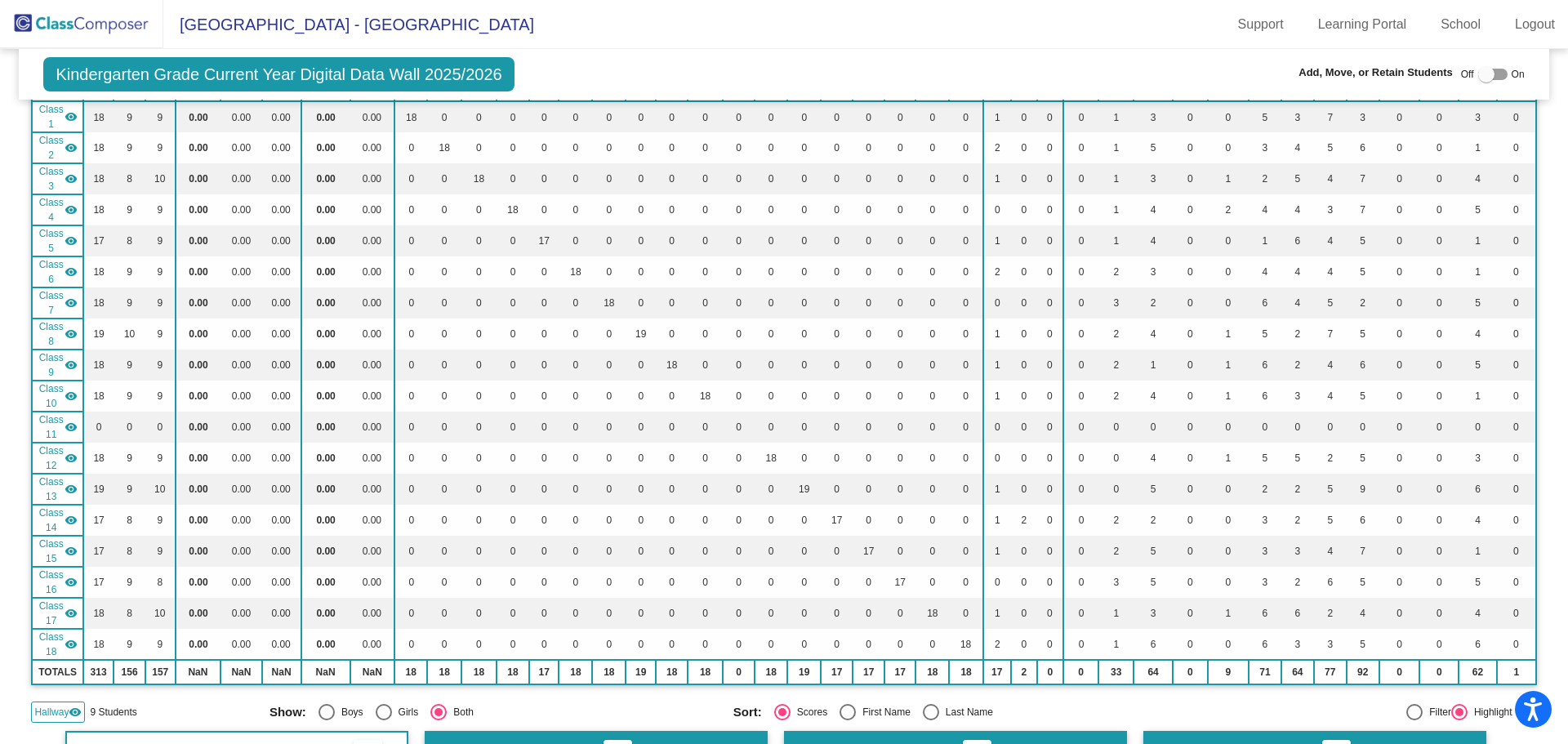
click at [56, 583] on span "Class 16" at bounding box center [51, 582] width 27 height 29
click at [57, 583] on span "Class 16" at bounding box center [51, 582] width 27 height 29
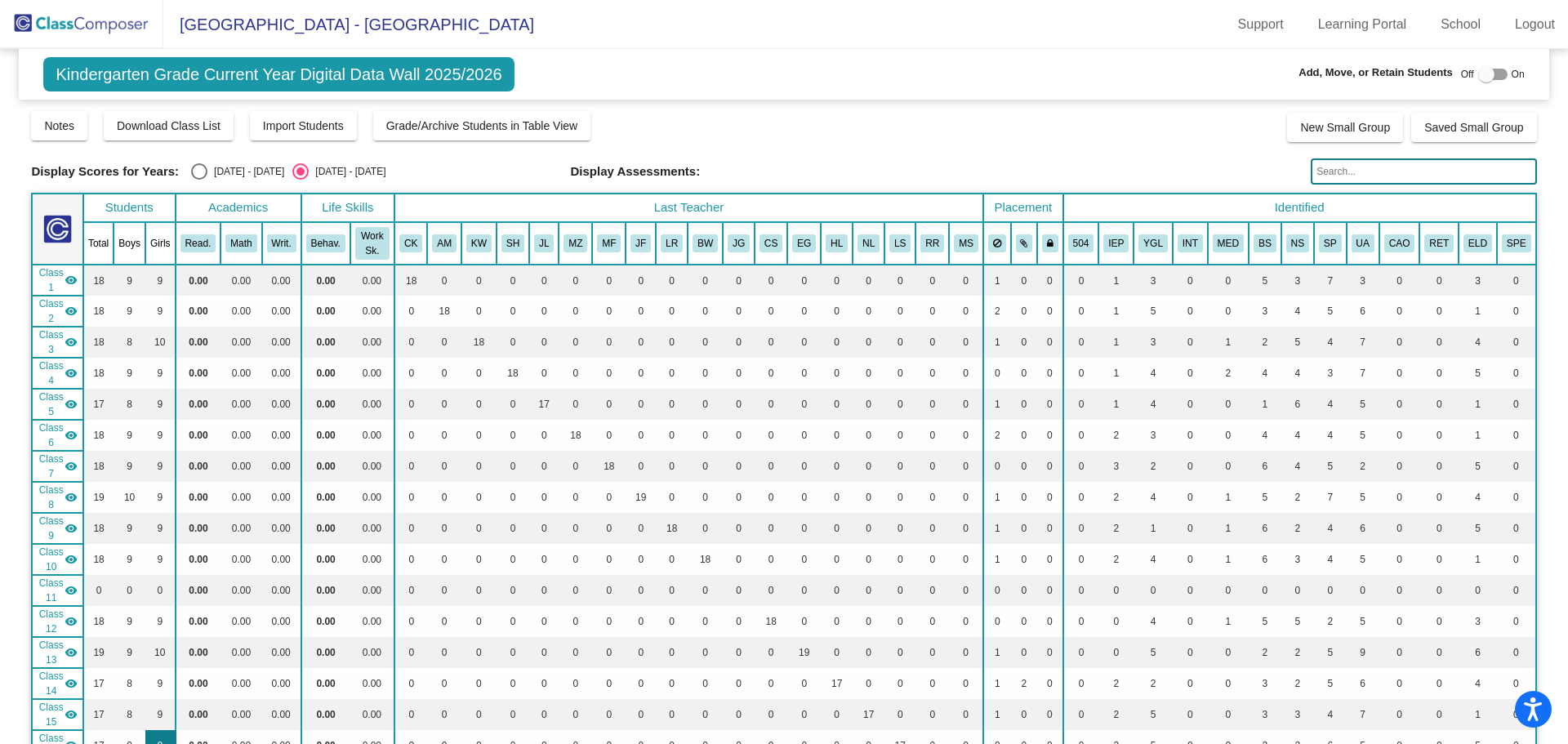
scroll to position [327, 0]
